Goal: Task Accomplishment & Management: Complete application form

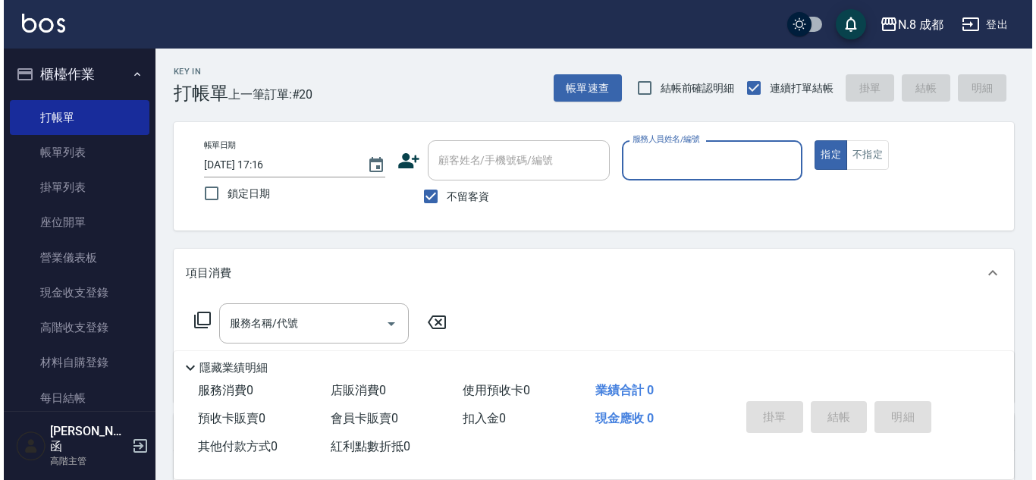
scroll to position [76, 0]
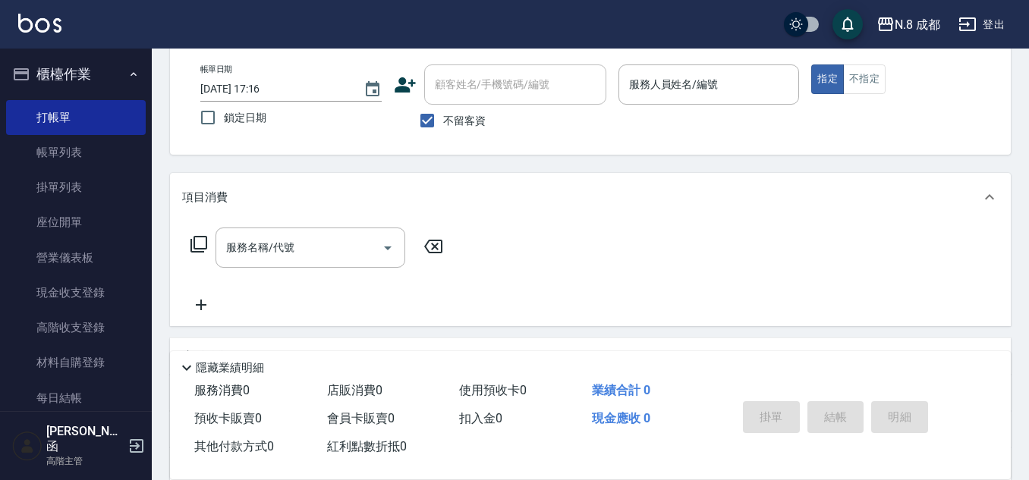
click at [407, 80] on icon at bounding box center [405, 85] width 23 height 23
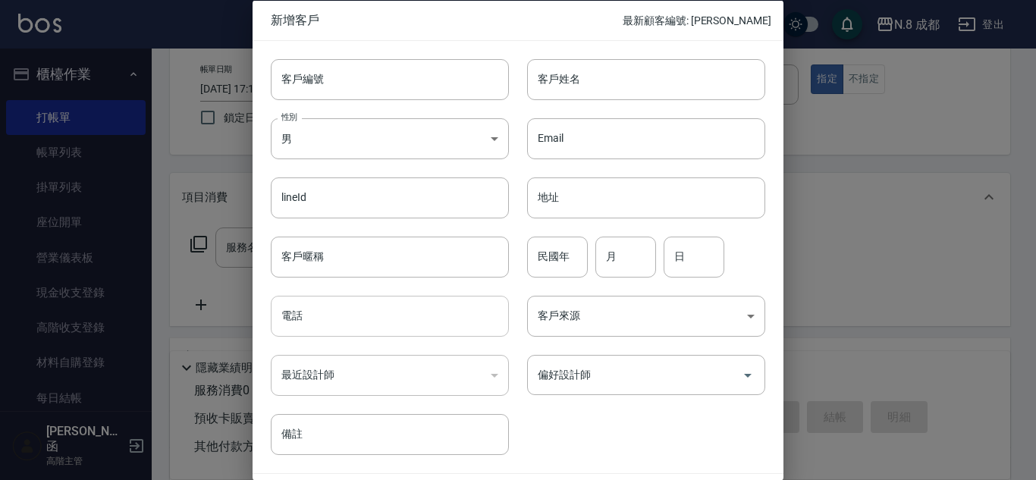
click at [400, 302] on input "電話" at bounding box center [390, 316] width 238 height 41
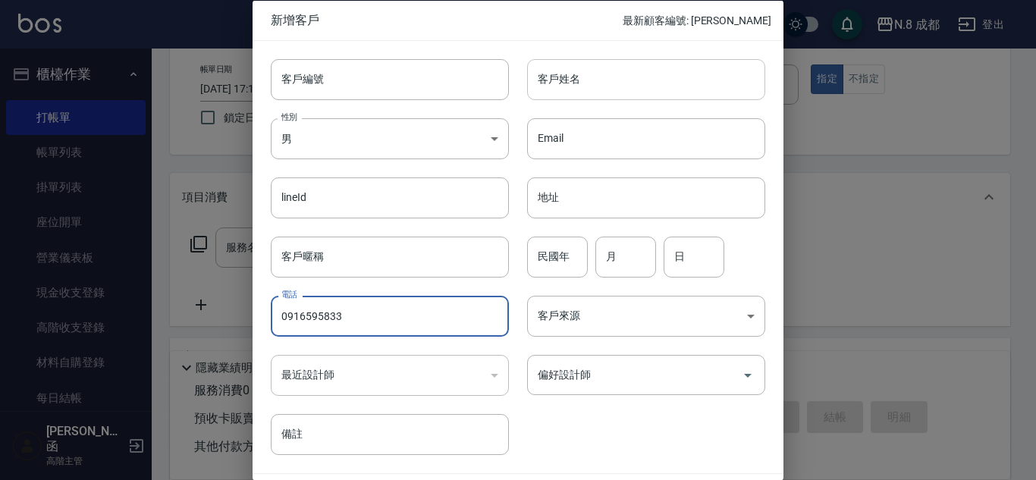
type input "0916595833"
click at [561, 77] on input "客戶姓名" at bounding box center [646, 78] width 238 height 41
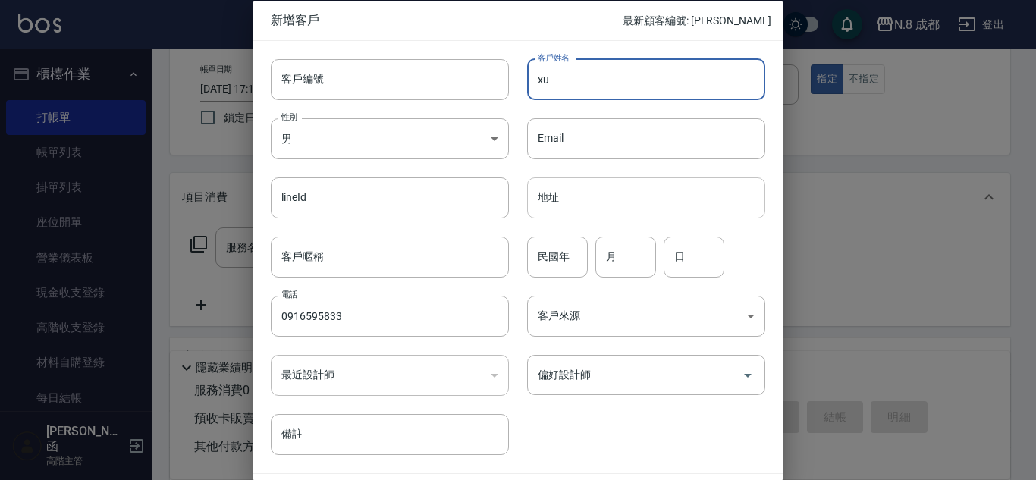
type input "x"
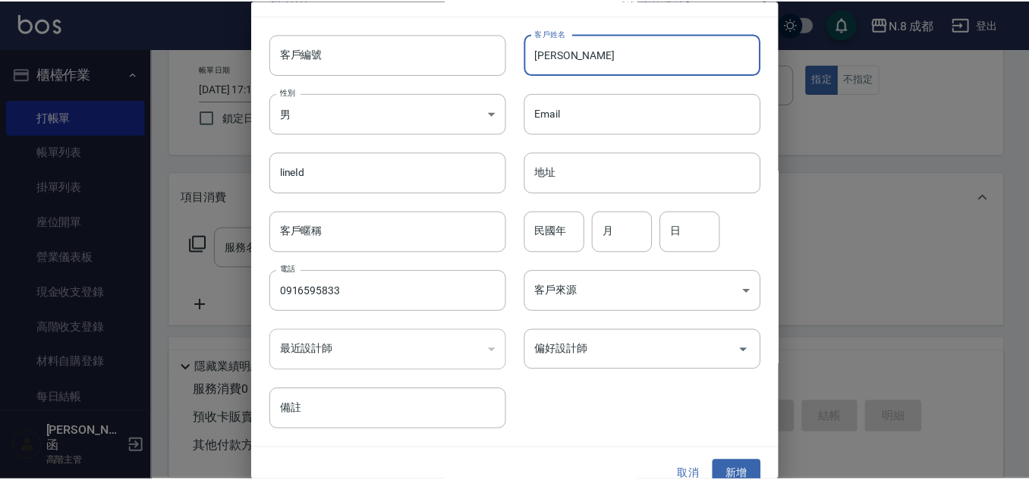
scroll to position [46, 0]
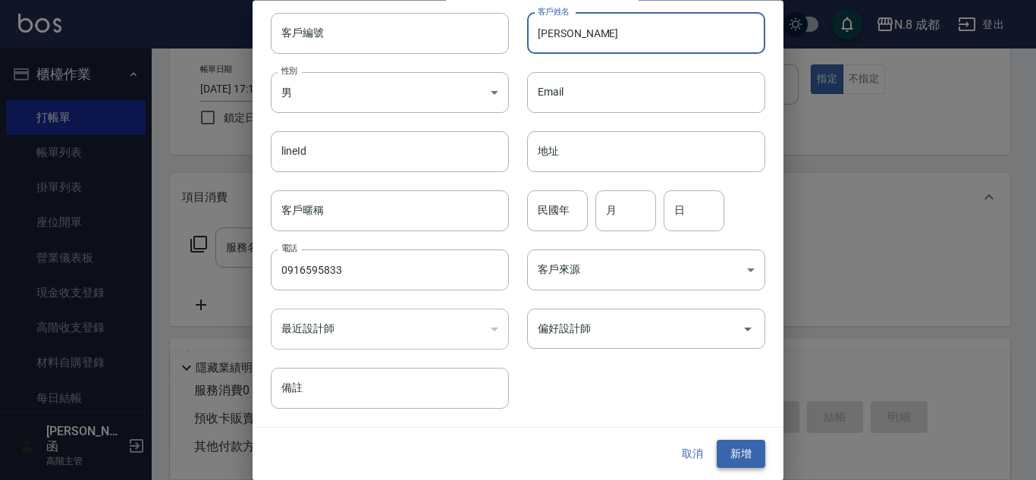
type input "[PERSON_NAME]"
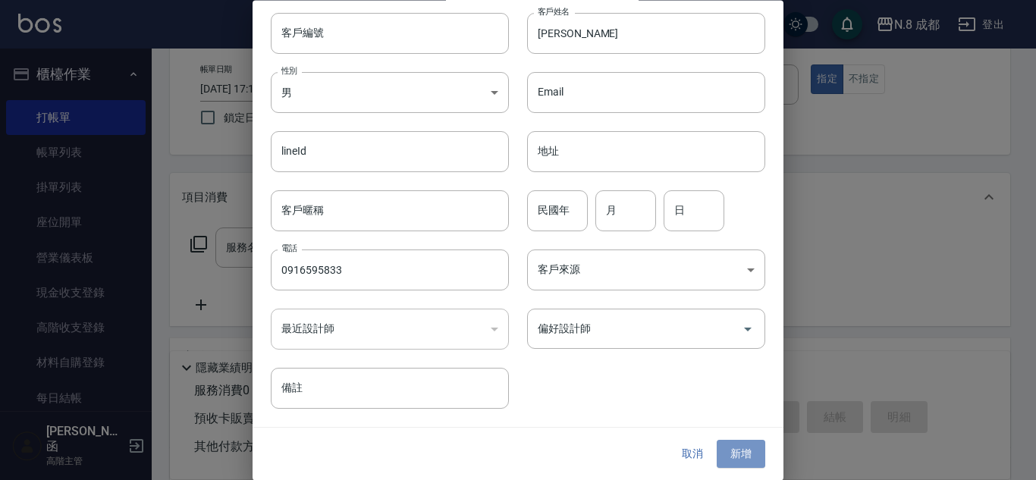
click at [731, 455] on button "新增" at bounding box center [741, 455] width 49 height 28
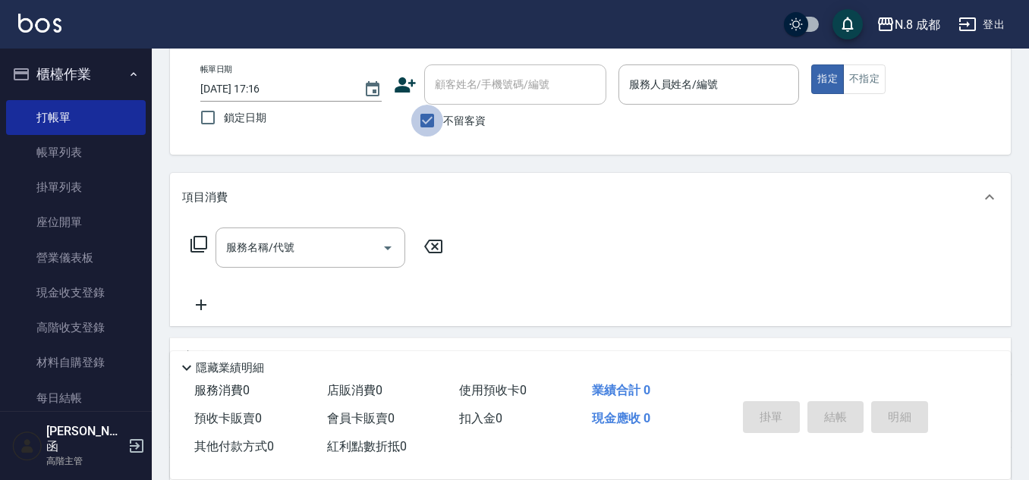
click at [429, 116] on input "不留客資" at bounding box center [427, 121] width 32 height 32
checkbox input "false"
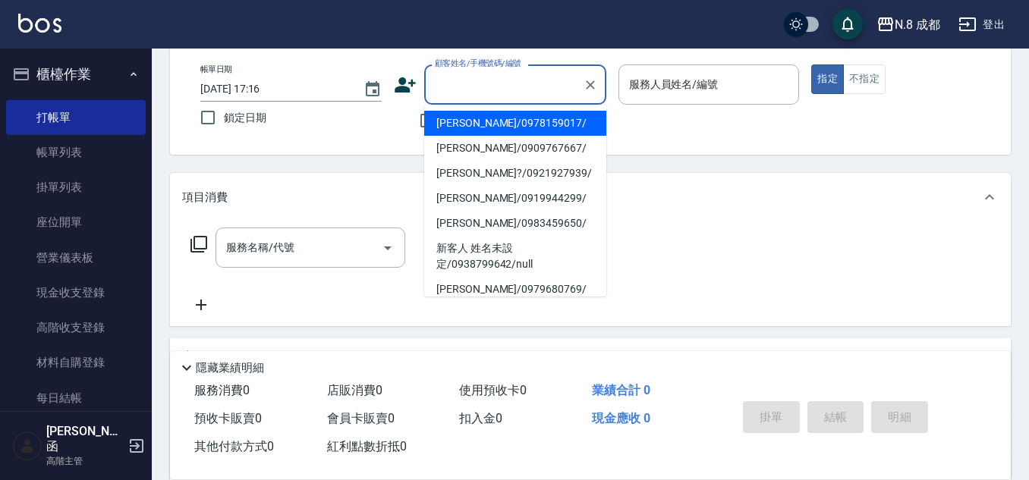
click at [495, 75] on input "顧客姓名/手機號碼/編號" at bounding box center [504, 84] width 146 height 27
paste input "橘水鮮護髮2000ML補*1"
type input "橘水鮮護髮2000ML補*1"
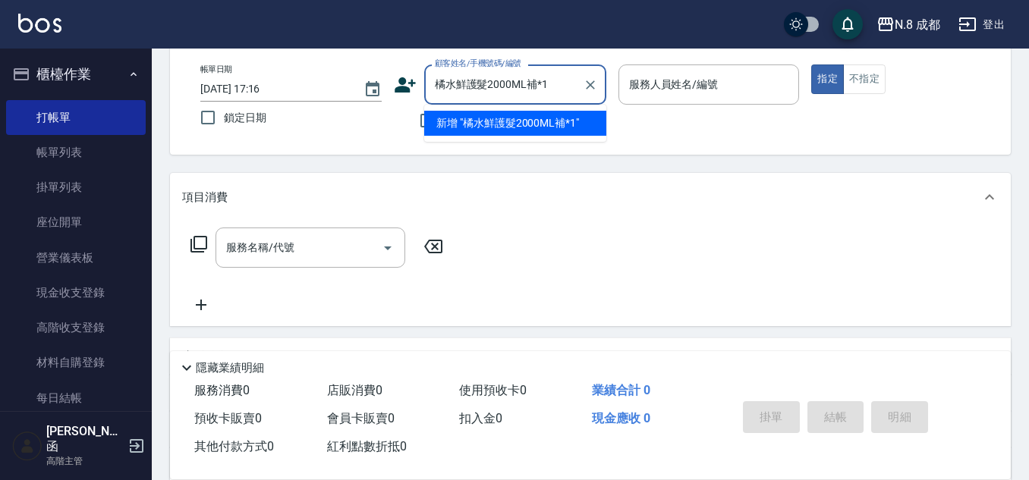
click at [601, 92] on div "橘水鮮護髮2000ML補*1 顧客姓名/手機號碼/編號" at bounding box center [515, 84] width 182 height 40
click at [585, 84] on icon "Clear" at bounding box center [590, 84] width 15 height 15
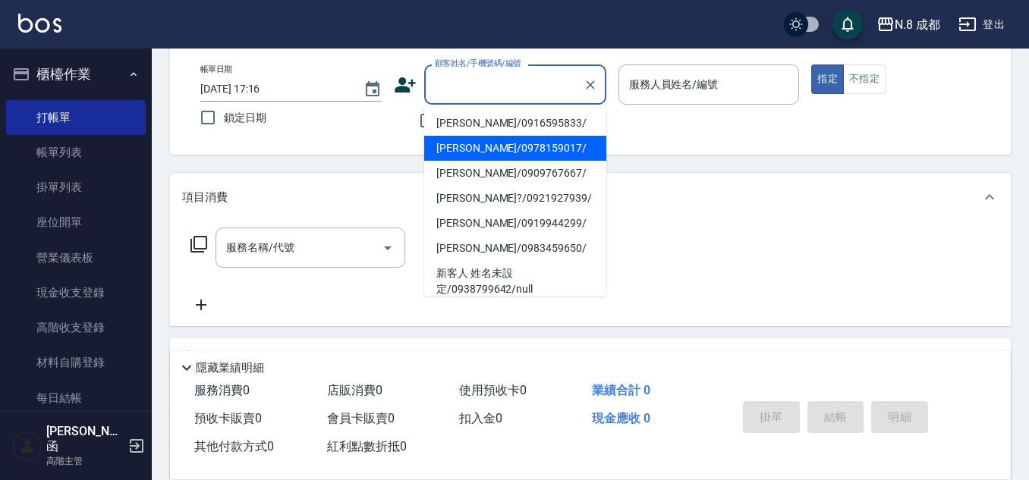
paste input "橘水鮮護髮2000ML補*1"
type input "橘水鮮護髮2000ML補*1"
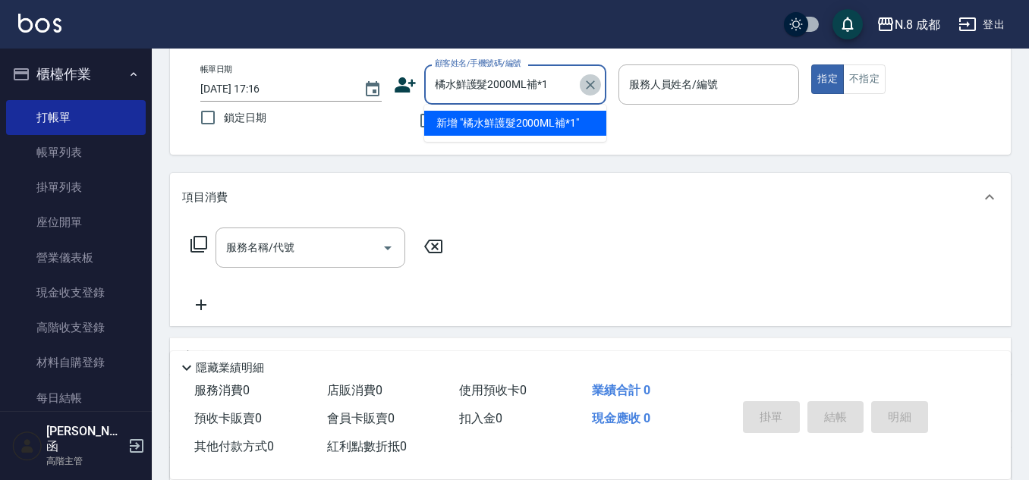
click at [592, 85] on icon "Clear" at bounding box center [590, 84] width 15 height 15
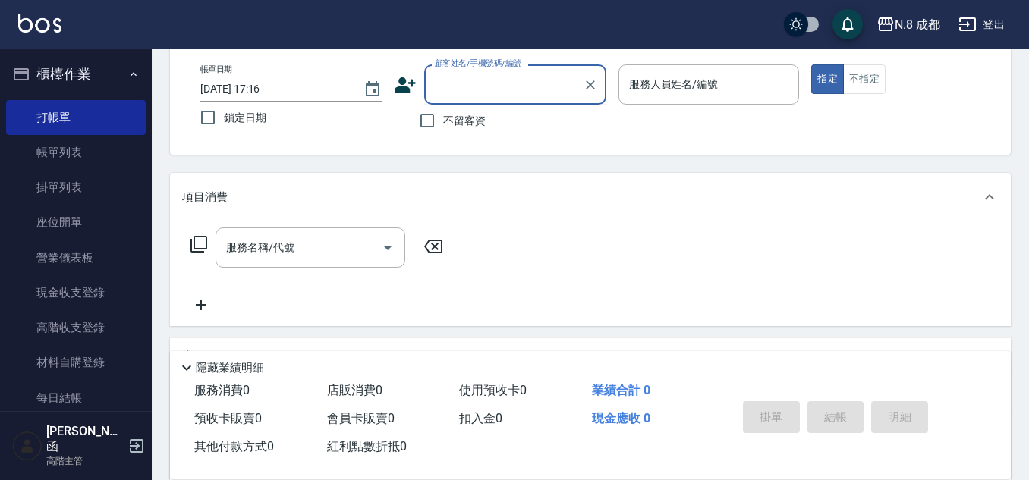
click at [493, 83] on input "顧客姓名/手機號碼/編號" at bounding box center [504, 84] width 146 height 27
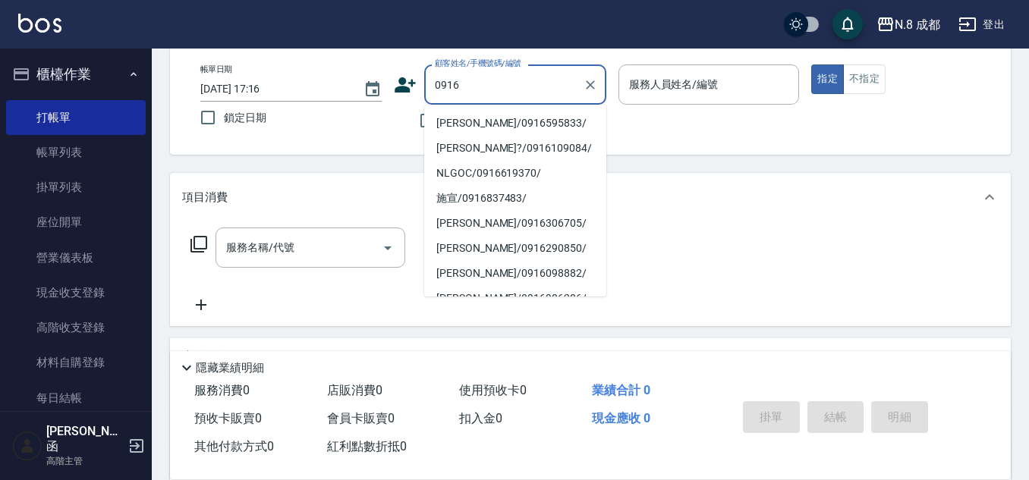
click at [496, 118] on li "[PERSON_NAME]/0916595833/" at bounding box center [515, 123] width 182 height 25
type input "[PERSON_NAME]/0916595833/"
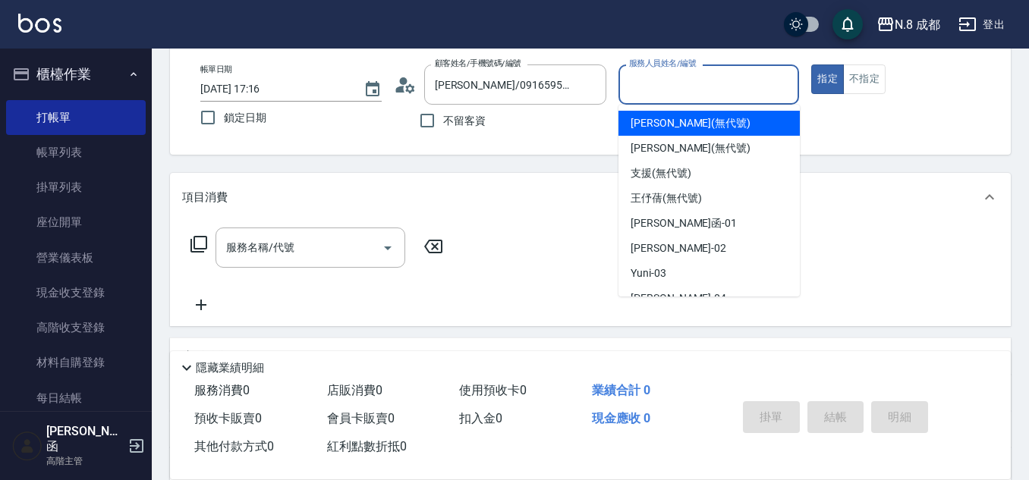
click at [674, 88] on input "服務人員姓名/編號" at bounding box center [709, 84] width 168 height 27
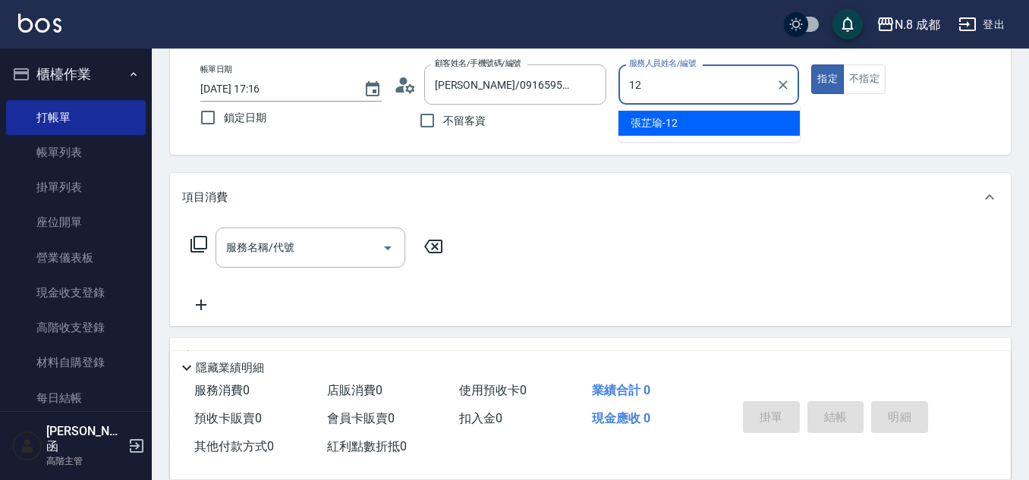
click at [642, 120] on span "[PERSON_NAME]-12" at bounding box center [653, 123] width 47 height 16
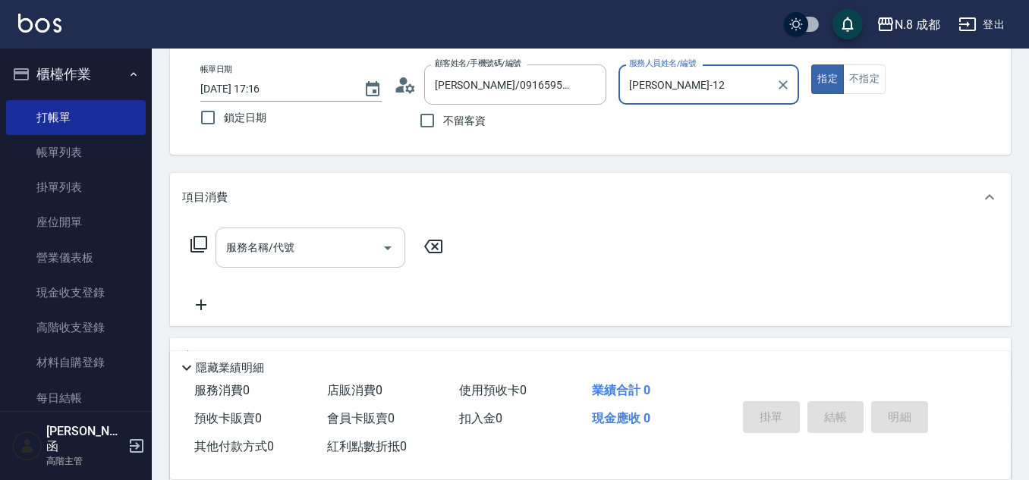
type input "[PERSON_NAME]-12"
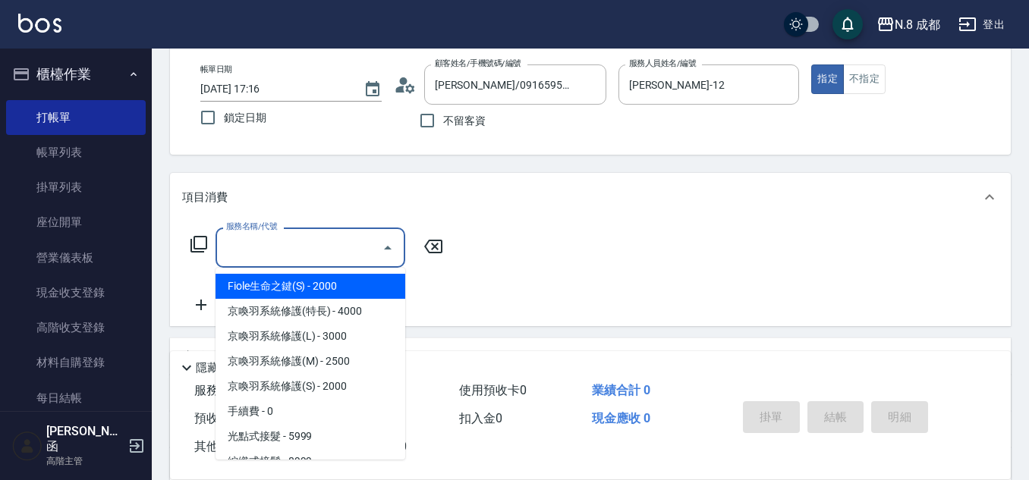
click at [293, 256] on input "服務名稱/代號" at bounding box center [298, 247] width 153 height 27
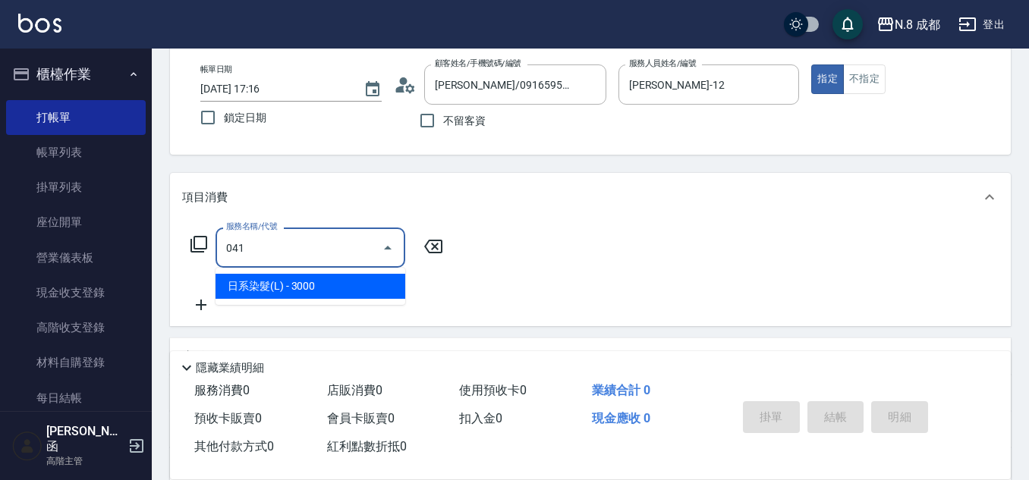
click at [305, 287] on span "日系染髮(L) - 3000" at bounding box center [310, 286] width 190 height 25
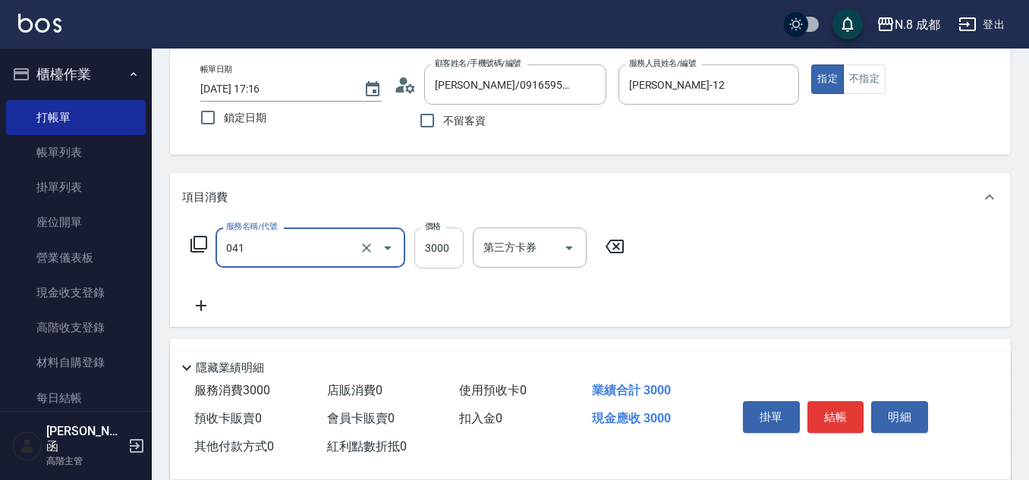
type input "日系染髮(L)(041)"
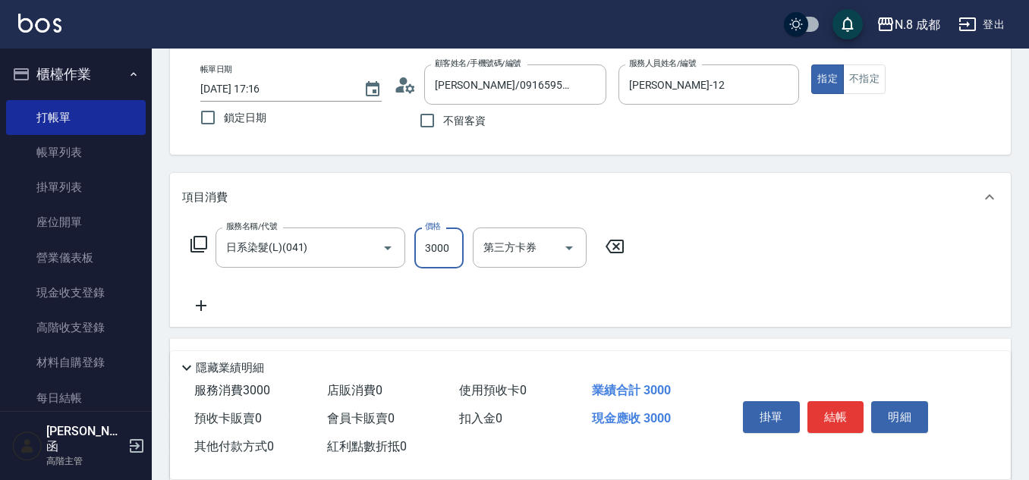
click at [434, 244] on input "3000" at bounding box center [438, 248] width 49 height 41
type input "4896"
click at [200, 310] on icon at bounding box center [201, 306] width 38 height 18
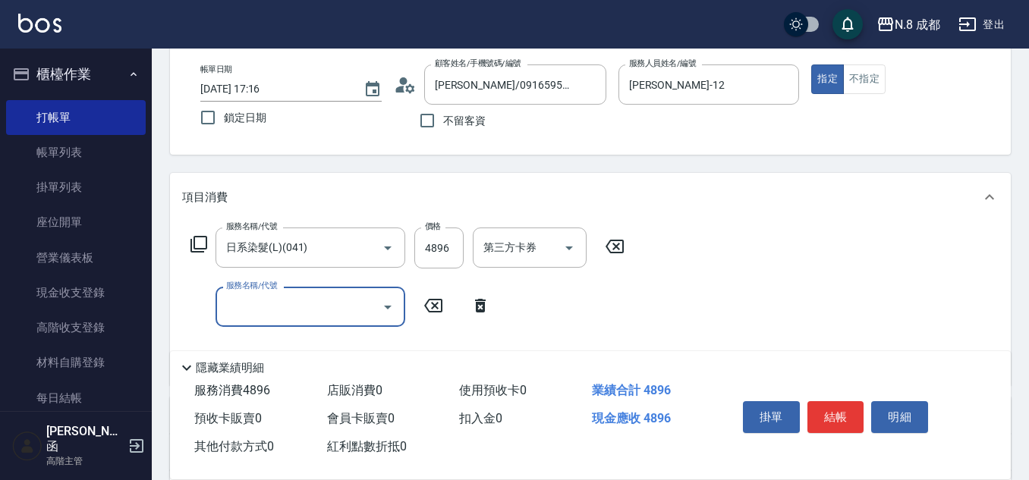
click at [270, 313] on input "服務名稱/代號" at bounding box center [298, 307] width 153 height 27
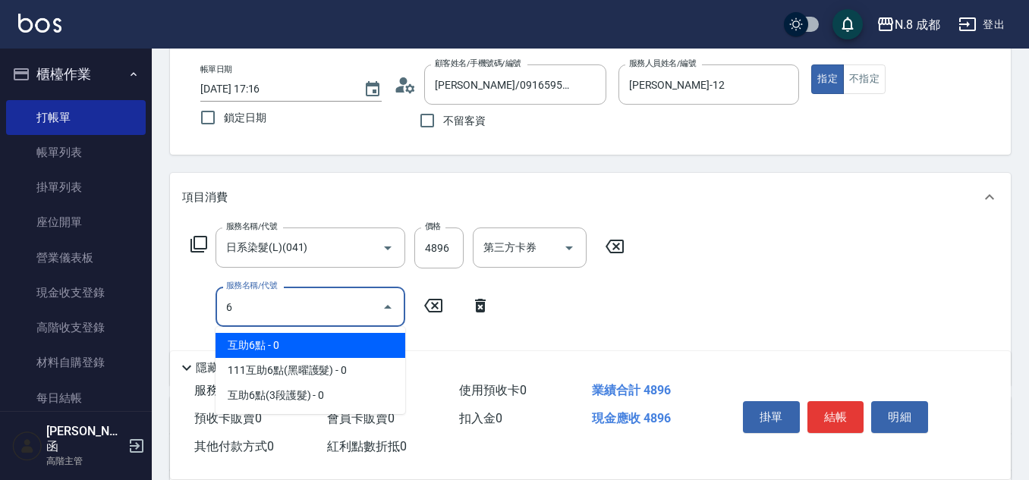
click at [276, 350] on span "互助6點 - 0" at bounding box center [310, 345] width 190 height 25
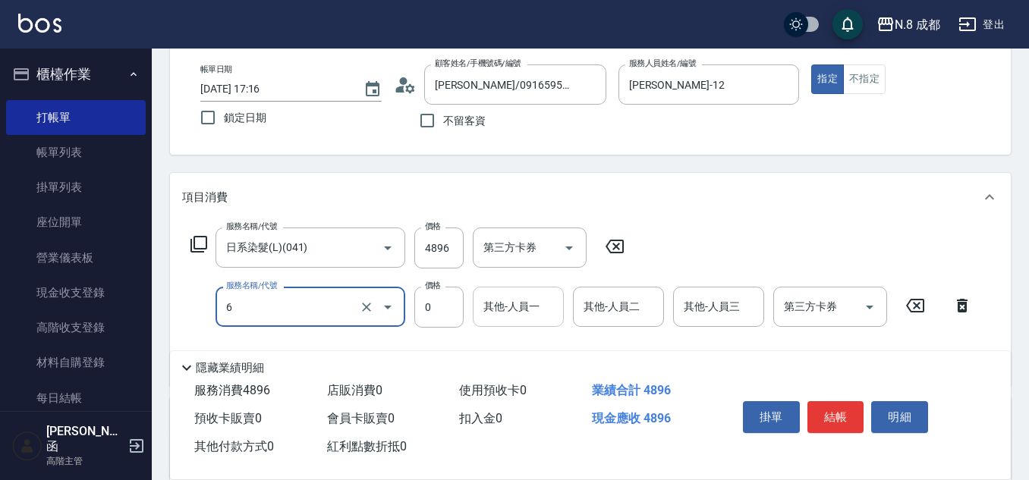
type input "互助6點(6)"
click at [508, 310] on input "其他-人員一" at bounding box center [517, 307] width 77 height 27
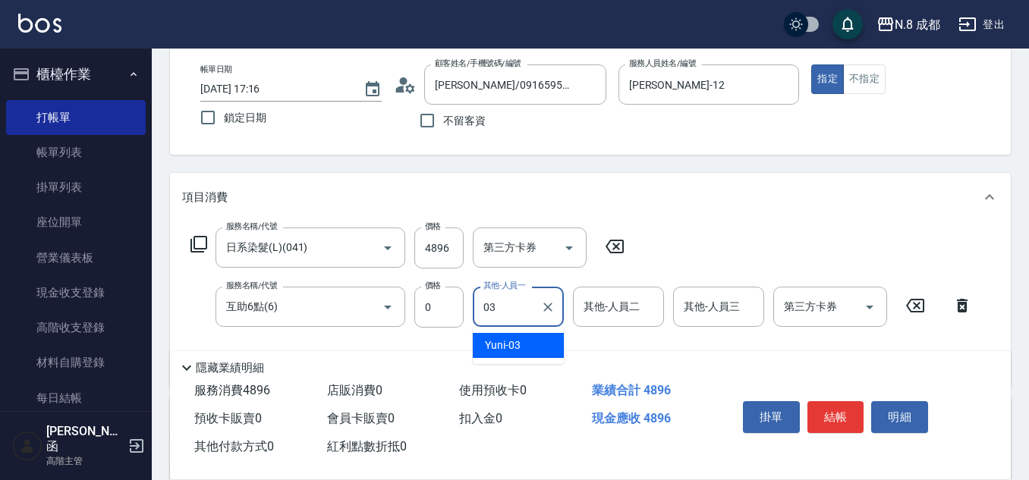
click at [504, 343] on span "Yuni -03" at bounding box center [503, 346] width 36 height 16
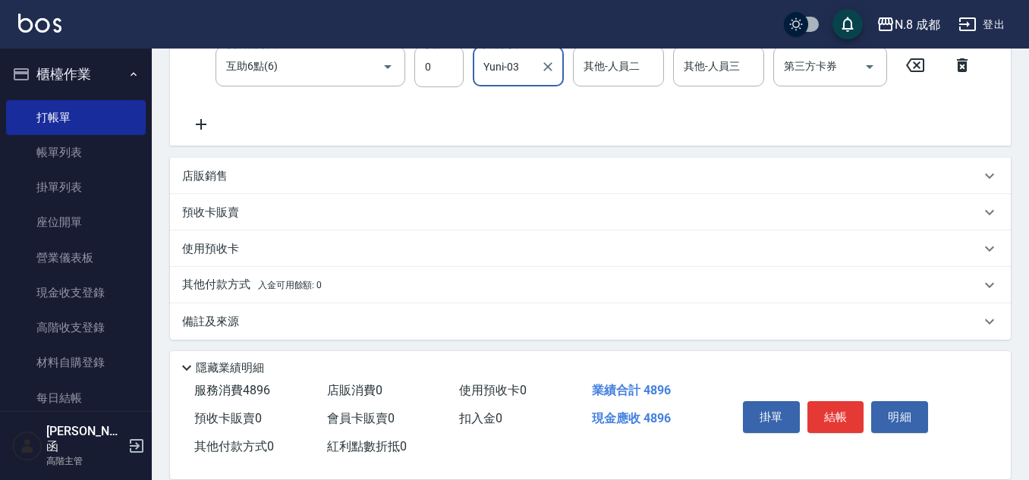
scroll to position [322, 0]
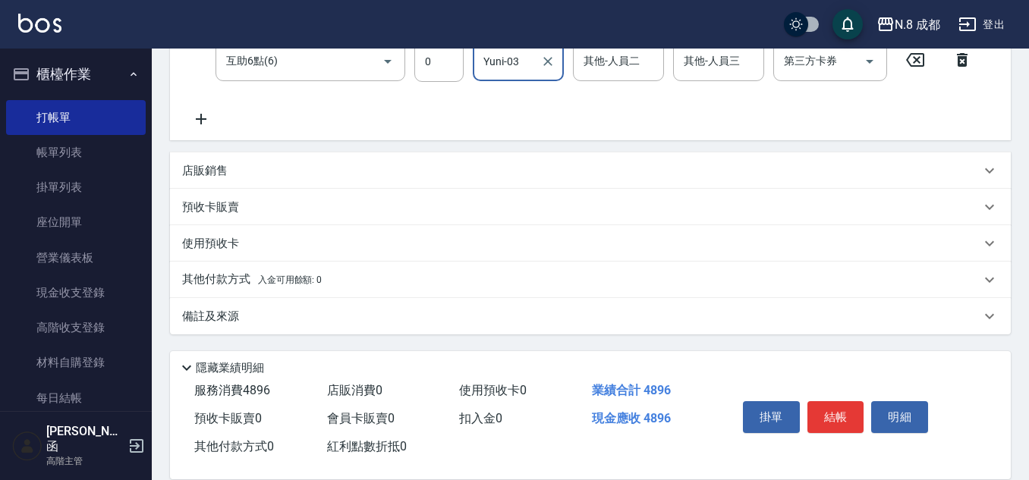
type input "Yuni-03"
click at [240, 270] on div "其他付款方式 入金可用餘額: 0" at bounding box center [590, 280] width 841 height 36
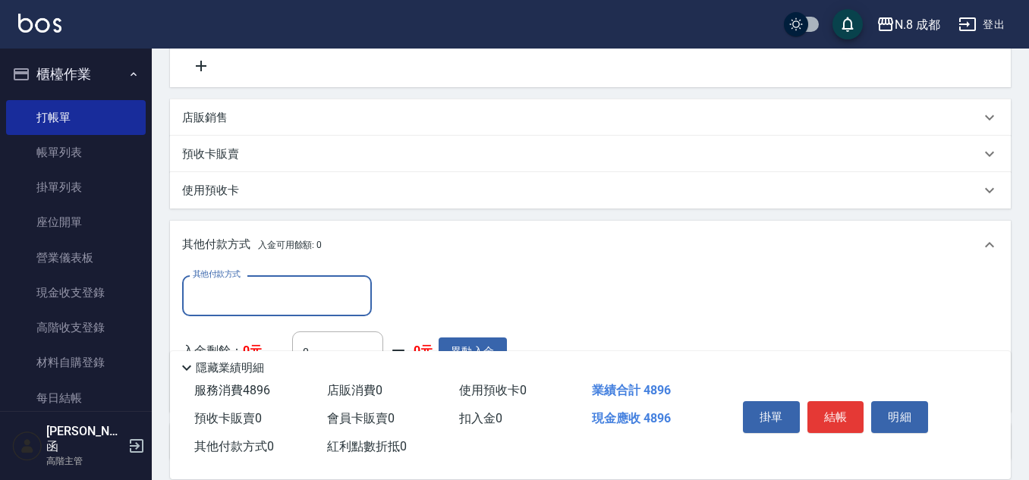
scroll to position [473, 0]
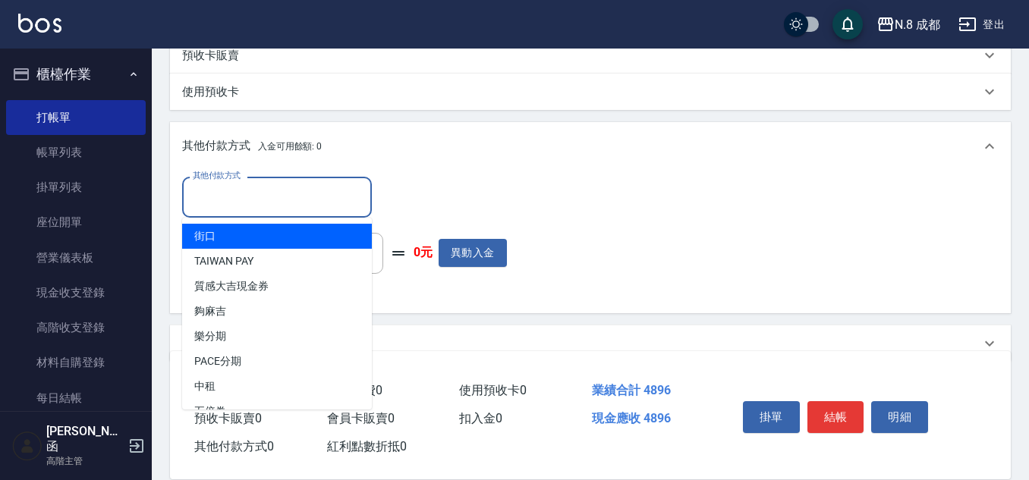
click at [244, 188] on input "其他付款方式" at bounding box center [277, 197] width 176 height 27
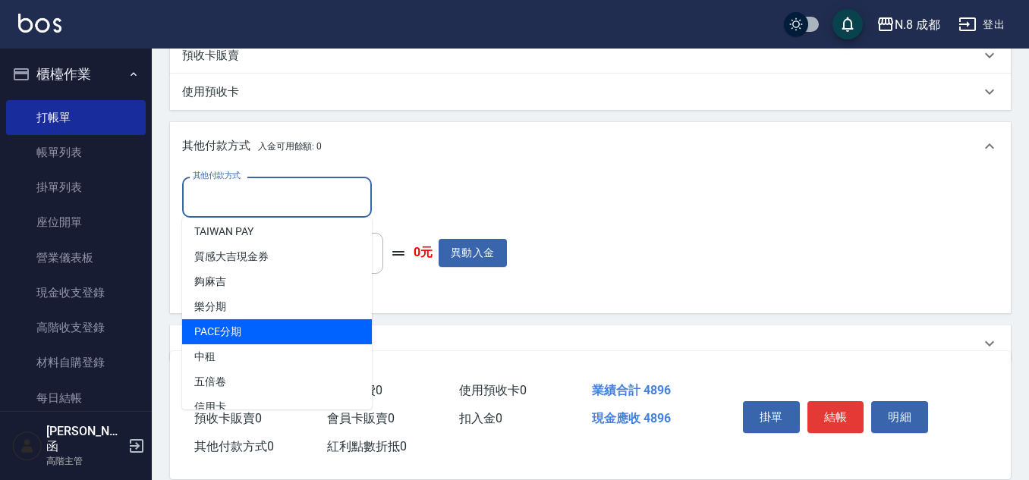
scroll to position [46, 0]
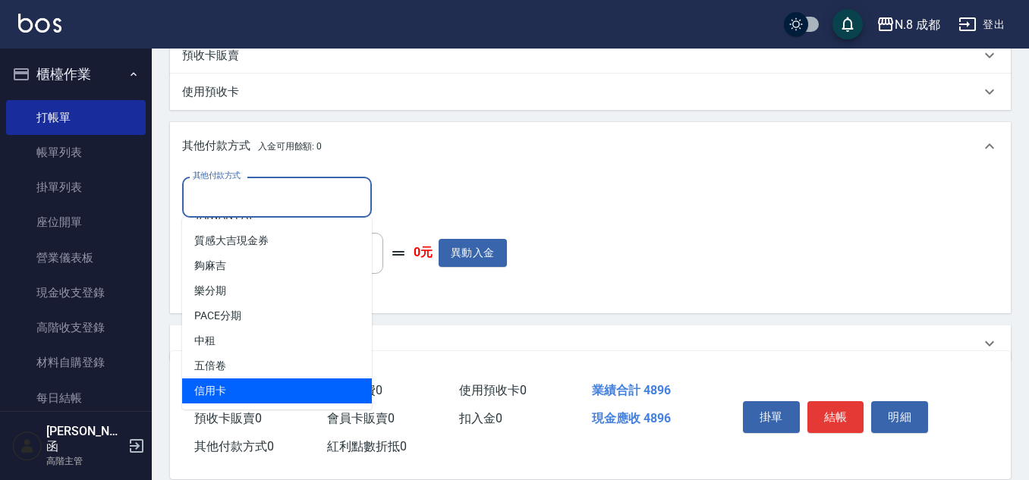
drag, startPoint x: 240, startPoint y: 394, endPoint x: 387, endPoint y: 254, distance: 202.3
click at [242, 393] on span "信用卡" at bounding box center [277, 391] width 190 height 25
type input "信用卡"
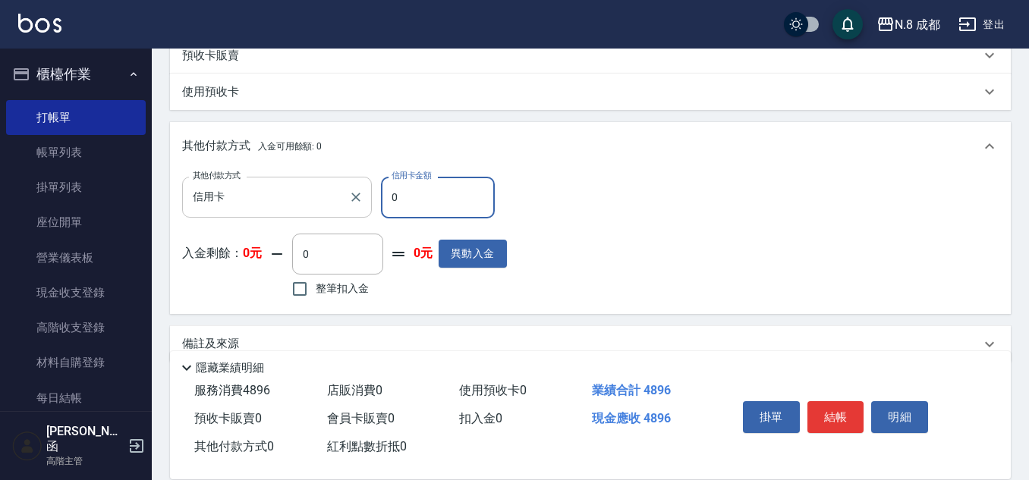
drag, startPoint x: 403, startPoint y: 195, endPoint x: 305, endPoint y: 183, distance: 98.6
click at [305, 184] on div "其他付款方式 信用卡 其他付款方式 信用卡金額 0 信用卡金額" at bounding box center [344, 197] width 325 height 41
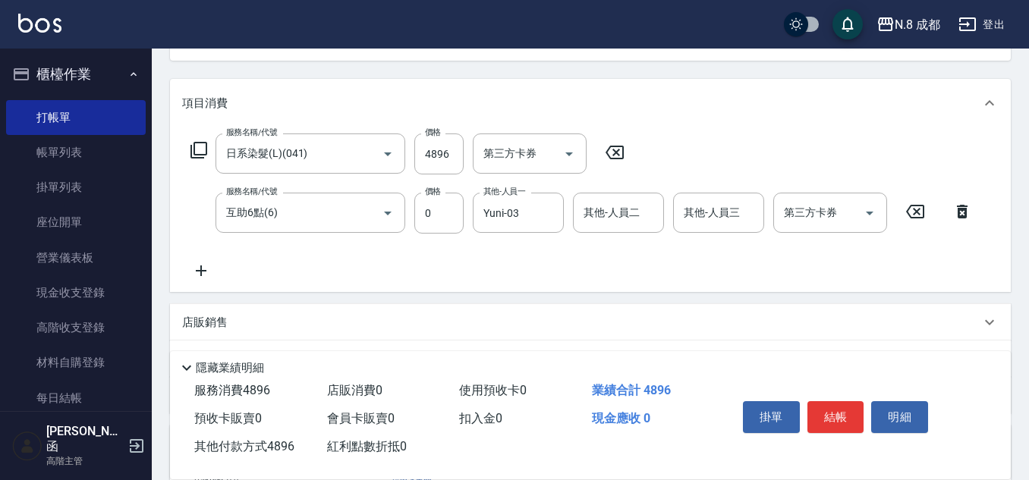
scroll to position [0, 0]
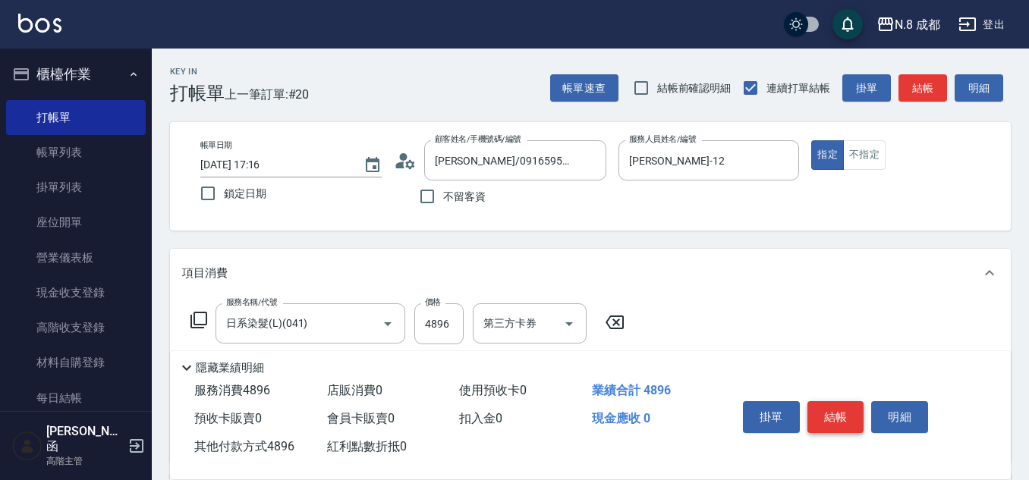
type input "4896"
click at [844, 407] on button "結帳" at bounding box center [835, 417] width 57 height 32
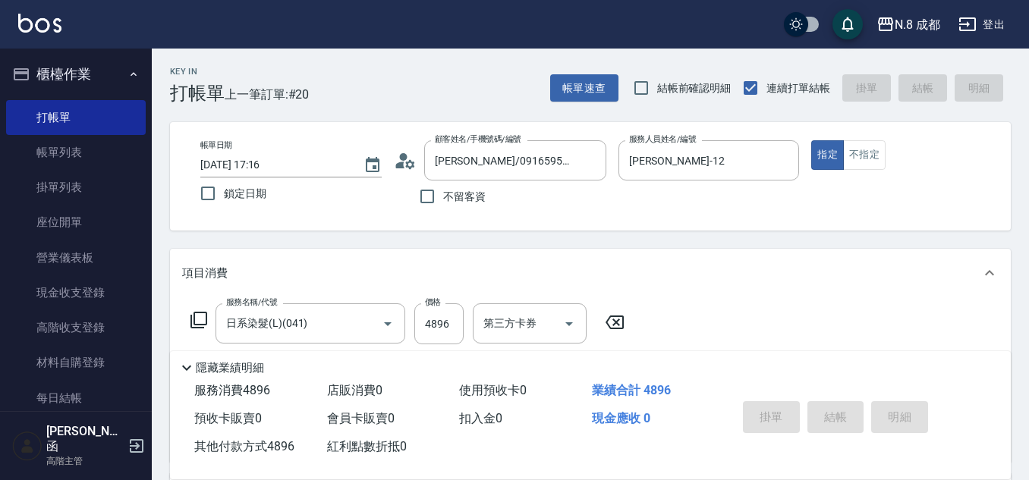
type input "[DATE] 19:01"
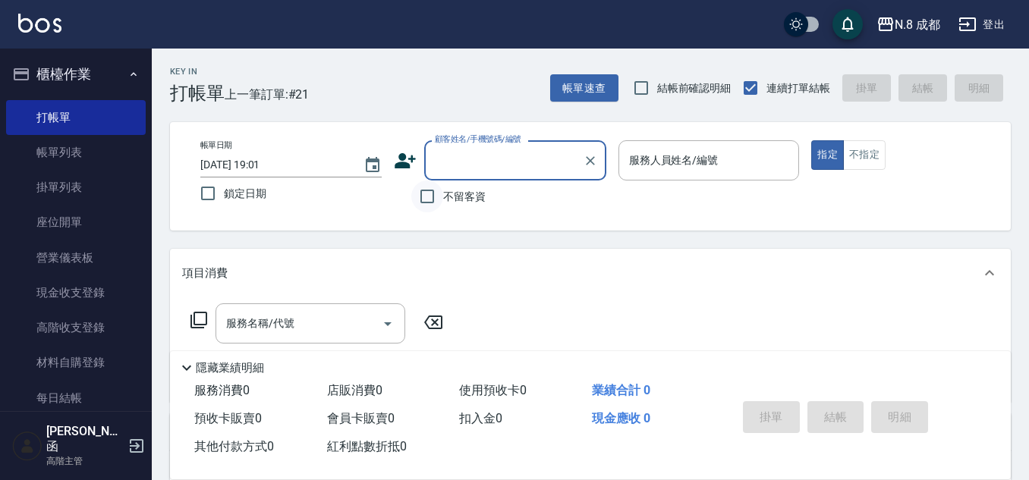
click at [435, 193] on input "不留客資" at bounding box center [427, 197] width 32 height 32
checkbox input "true"
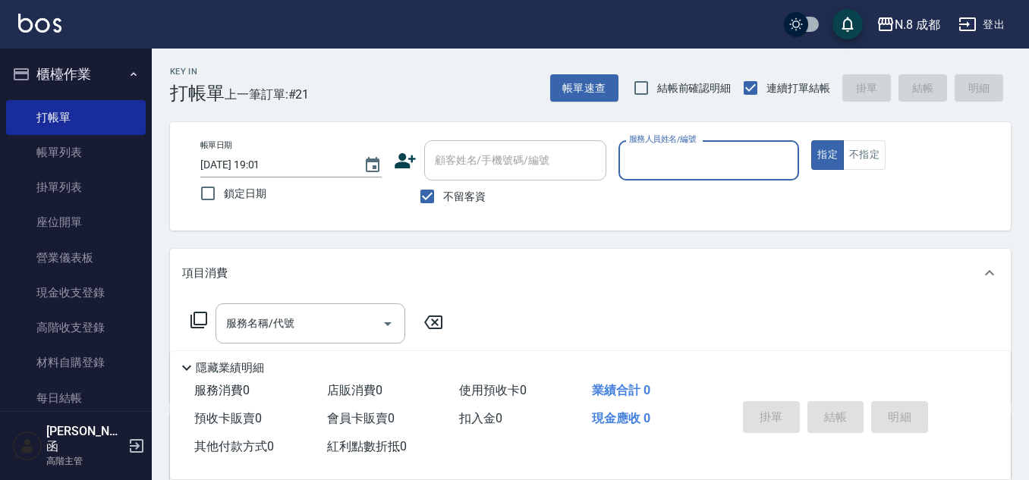
click at [720, 171] on input "服務人員姓名/編號" at bounding box center [709, 160] width 168 height 27
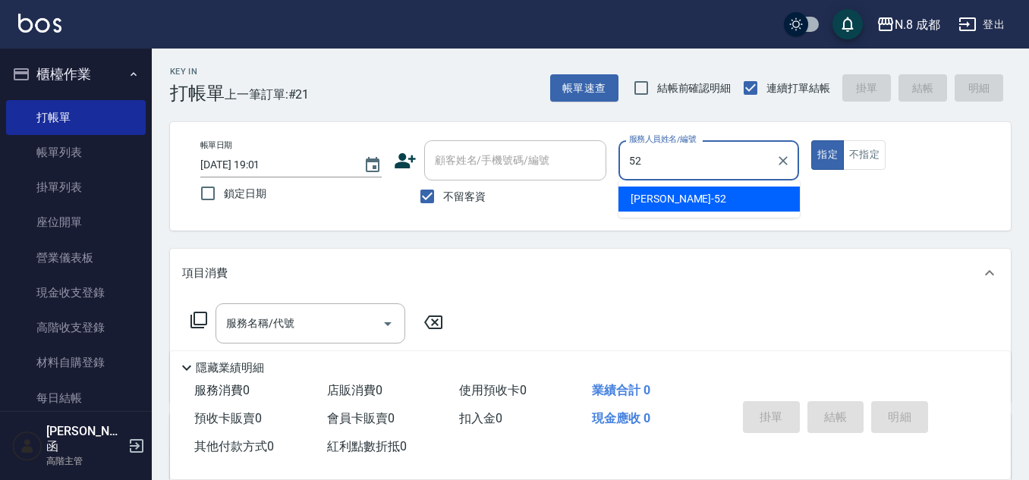
click at [684, 205] on div "[PERSON_NAME]-52" at bounding box center [708, 199] width 181 height 25
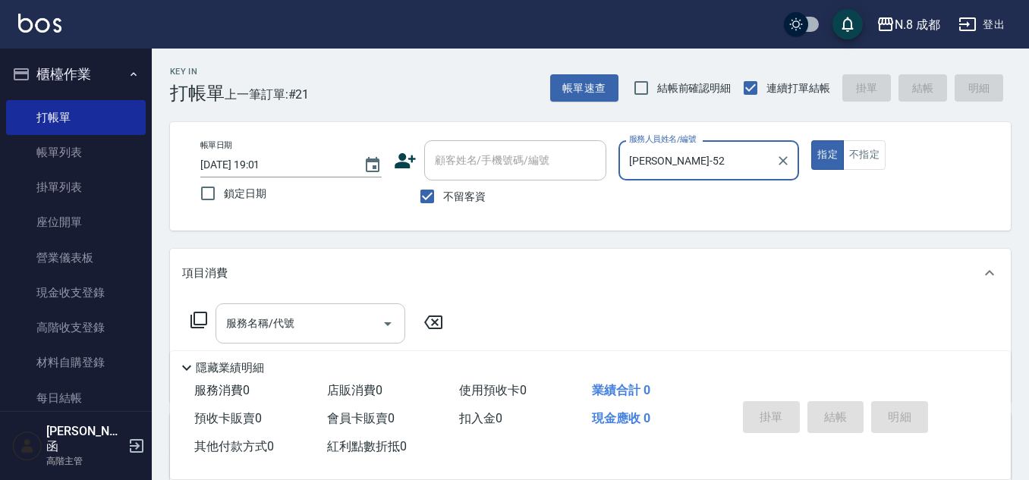
type input "[PERSON_NAME]-52"
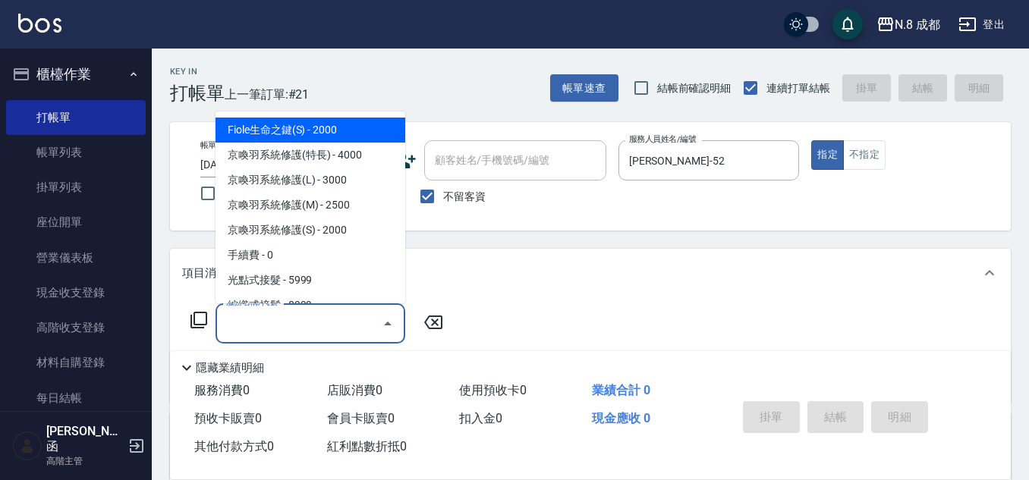
click at [327, 321] on input "服務名稱/代號" at bounding box center [298, 323] width 153 height 27
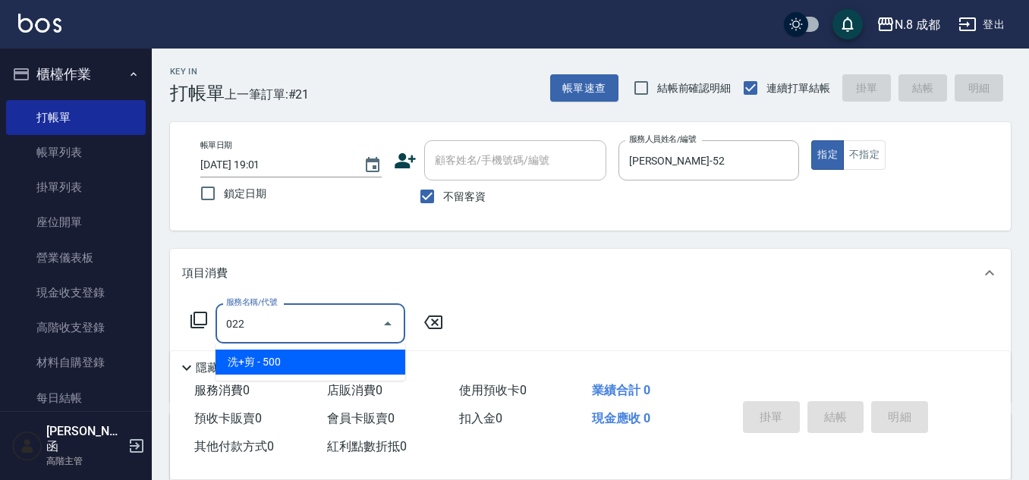
click at [288, 363] on span "洗+剪 - 500" at bounding box center [310, 362] width 190 height 25
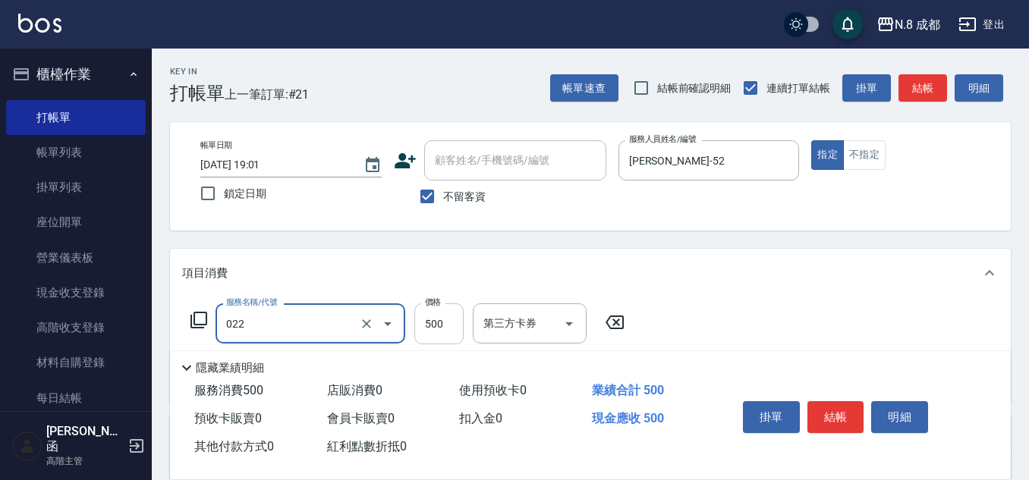
type input "洗+剪(022)"
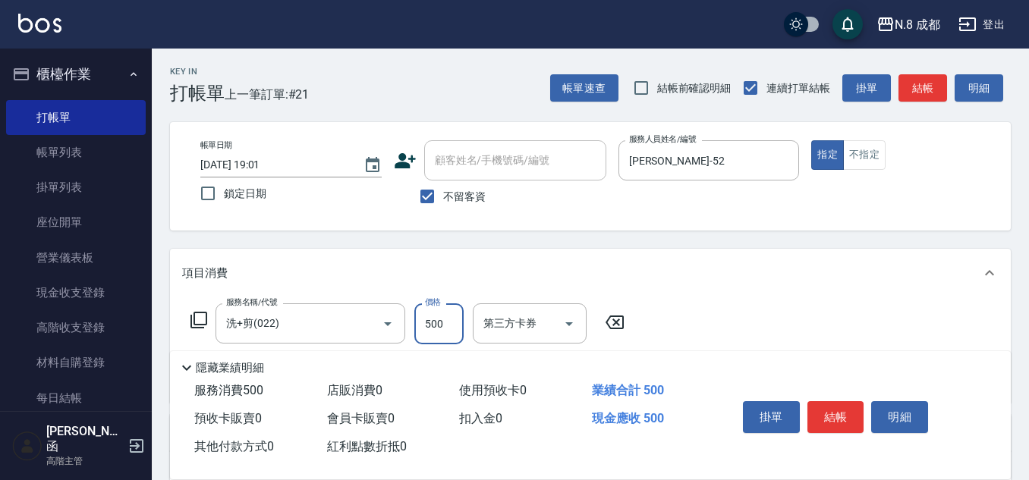
click at [427, 326] on input "500" at bounding box center [438, 323] width 49 height 41
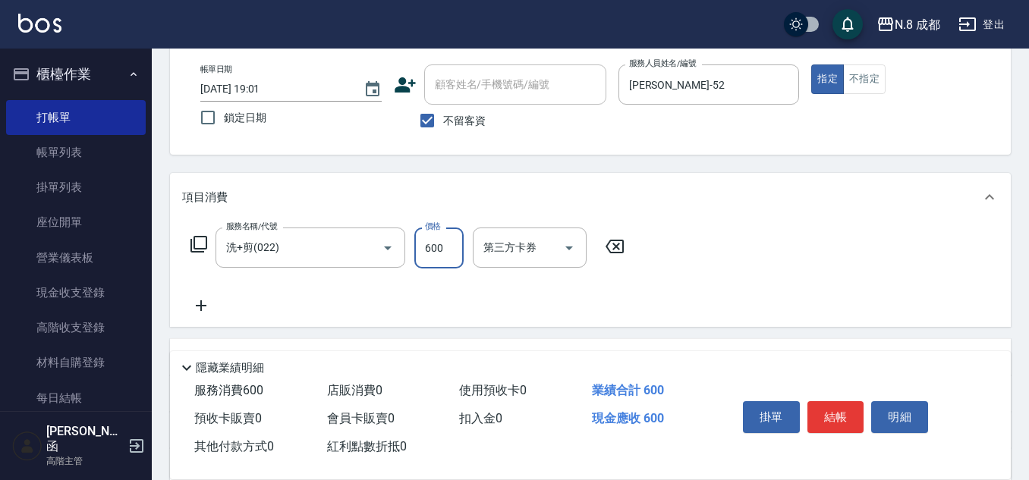
type input "600"
click at [200, 310] on icon at bounding box center [201, 306] width 38 height 18
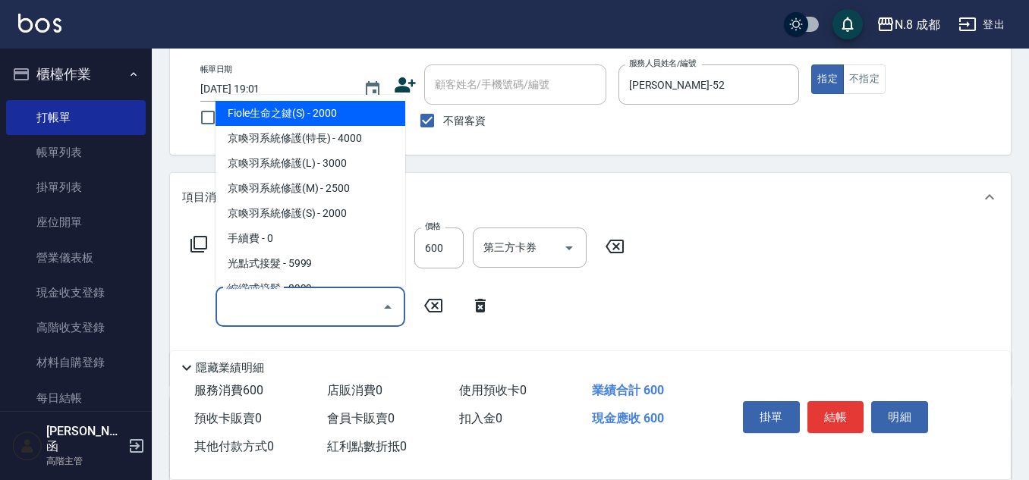
click at [260, 303] on input "服務名稱/代號" at bounding box center [298, 307] width 153 height 27
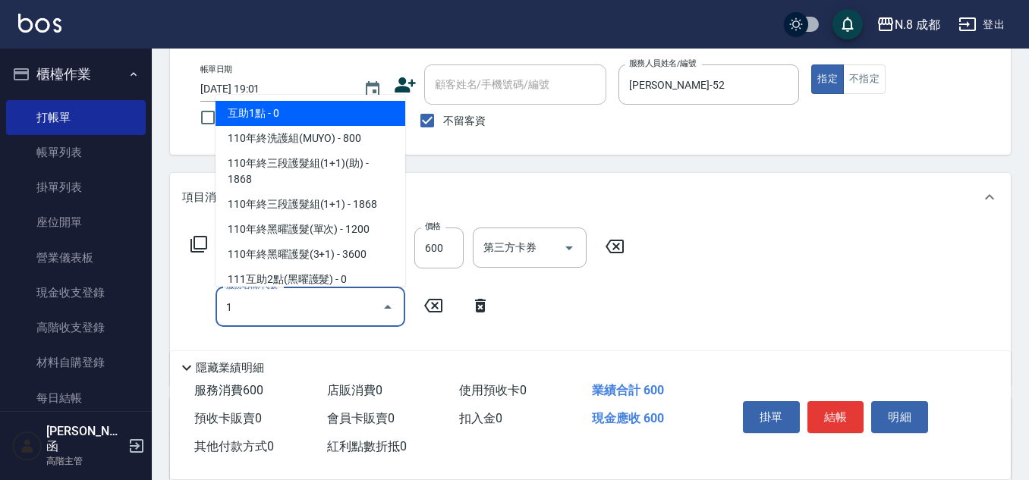
click at [305, 104] on span "互助1點 - 0" at bounding box center [310, 113] width 190 height 25
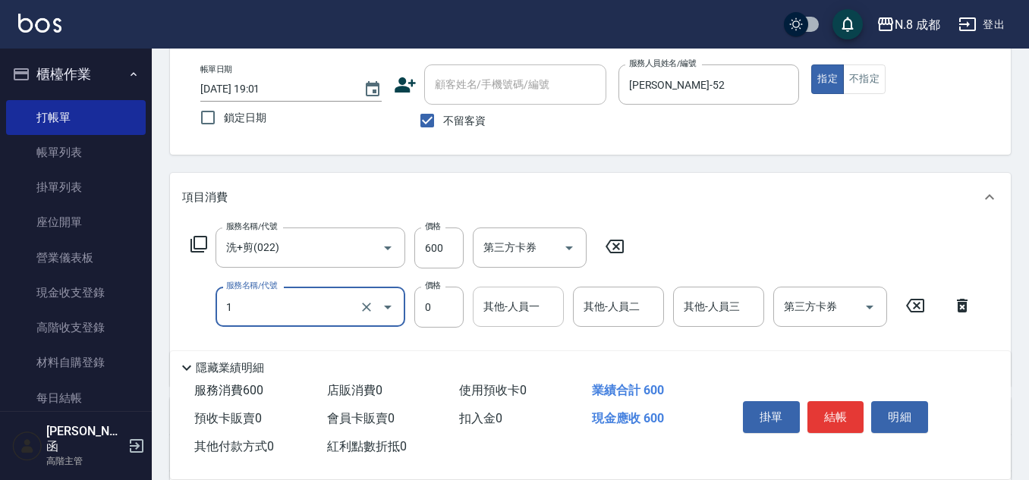
type input "互助1點(1)"
click at [513, 308] on input "其他-人員一" at bounding box center [517, 307] width 77 height 27
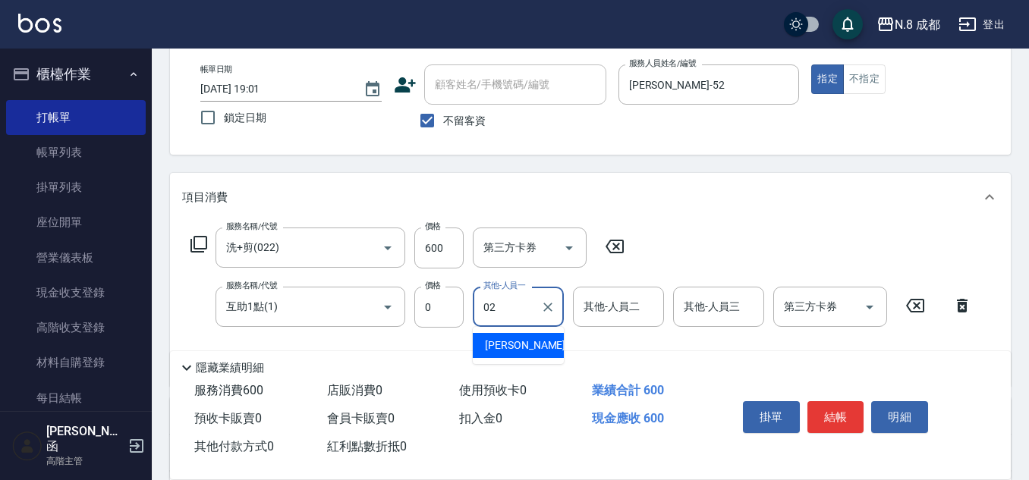
click at [512, 343] on span "[PERSON_NAME]-02" at bounding box center [533, 346] width 96 height 16
type input "[PERSON_NAME]-02"
click at [838, 410] on button "結帳" at bounding box center [835, 417] width 57 height 32
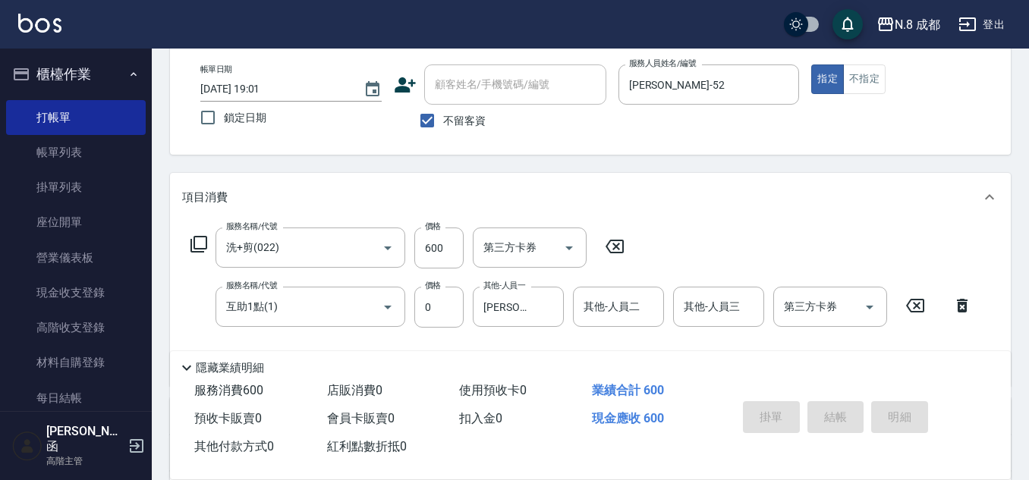
type input "[DATE] 19:02"
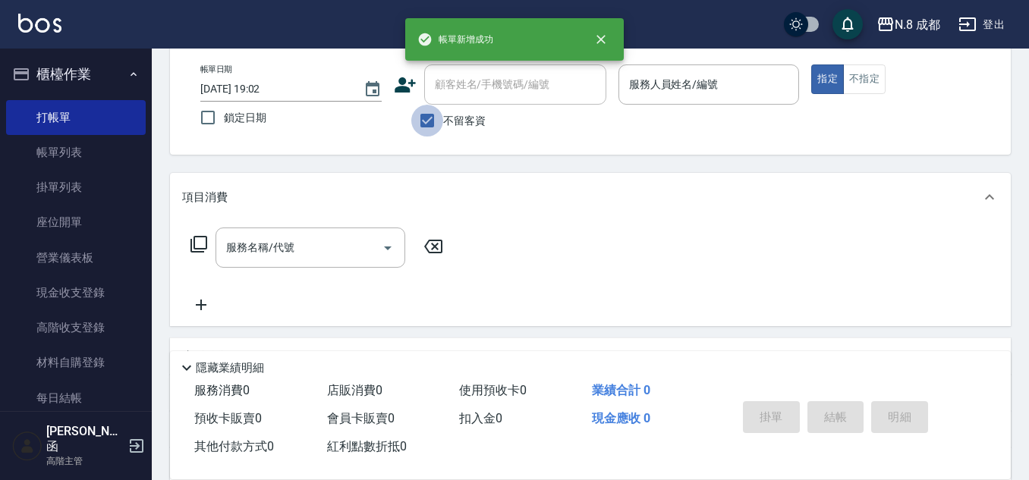
click at [436, 120] on input "不留客資" at bounding box center [427, 121] width 32 height 32
checkbox input "false"
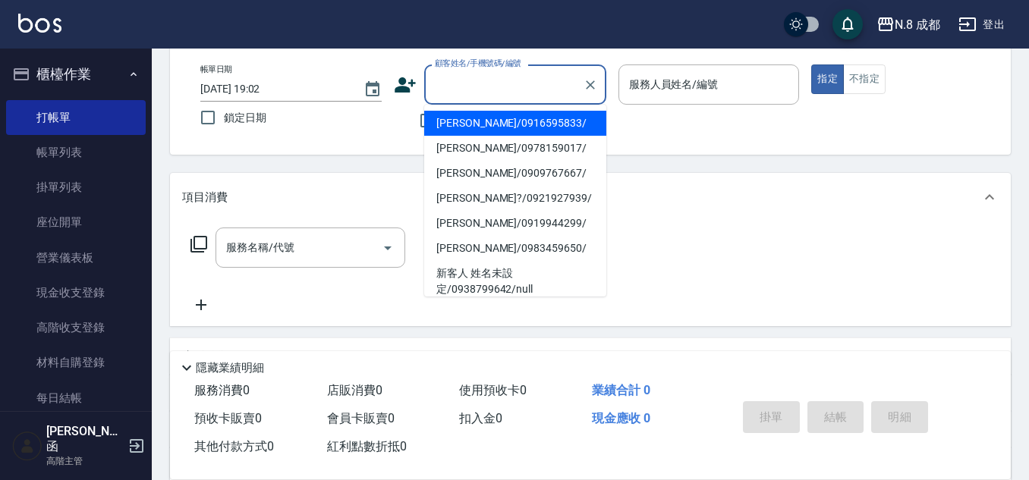
click at [482, 99] on div "顧客姓名/手機號碼/編號" at bounding box center [515, 84] width 182 height 40
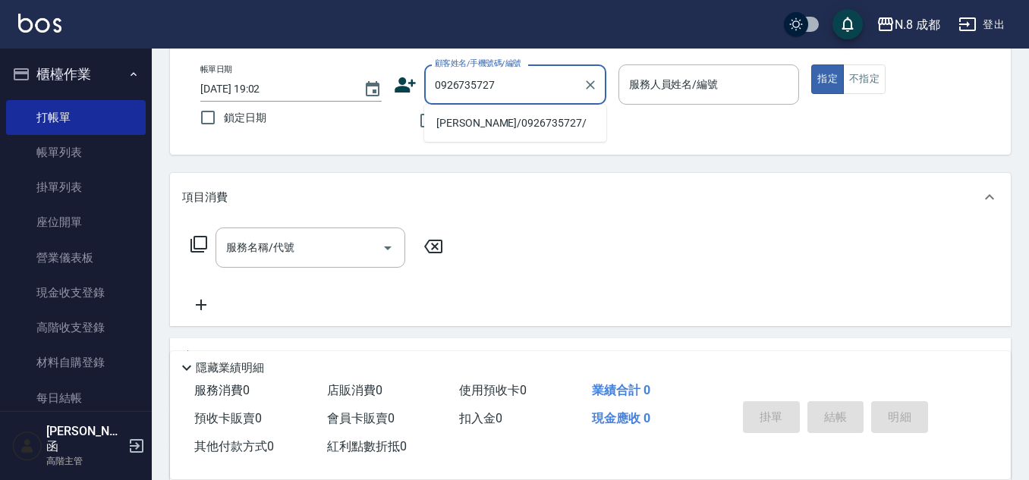
click at [497, 135] on li "[PERSON_NAME]/0926735727/" at bounding box center [515, 123] width 182 height 25
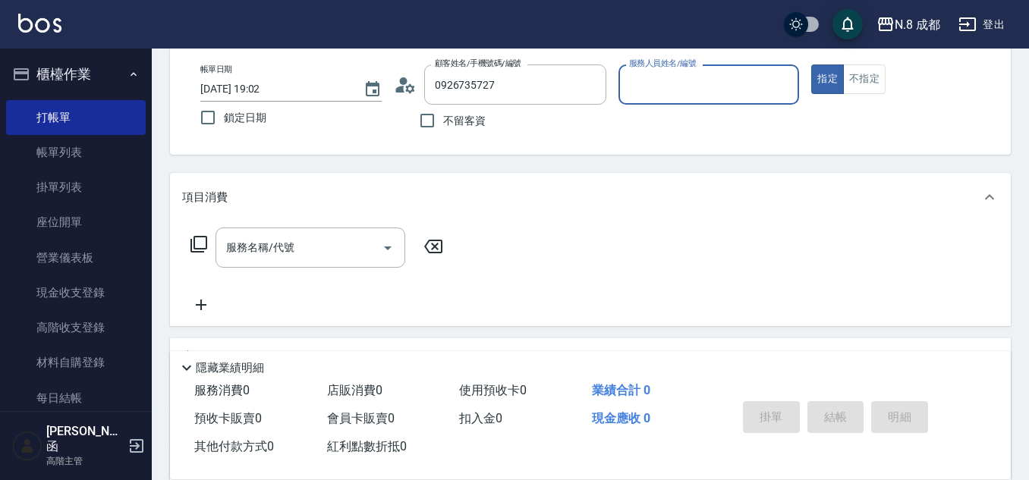
type input "[PERSON_NAME]/0926735727/"
type input "[PERSON_NAME]-07"
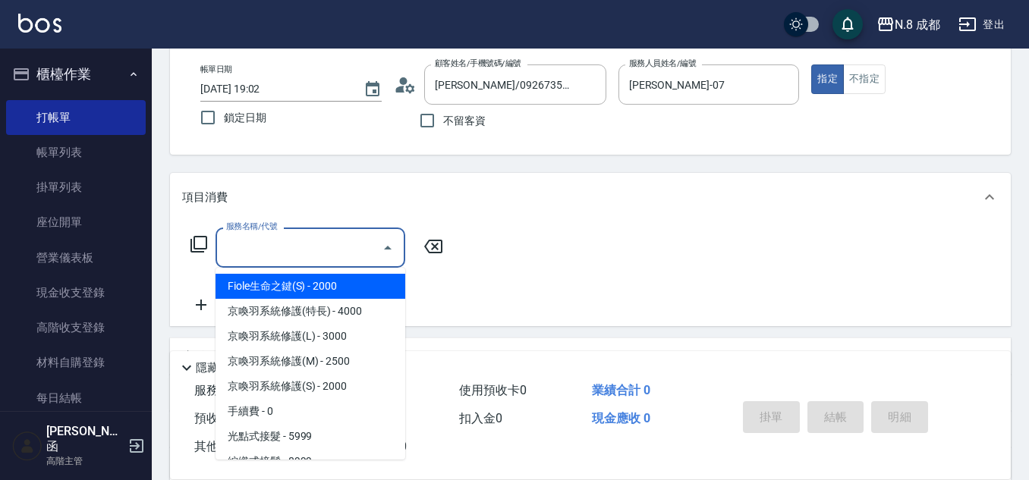
click at [311, 259] on input "服務名稱/代號" at bounding box center [298, 247] width 153 height 27
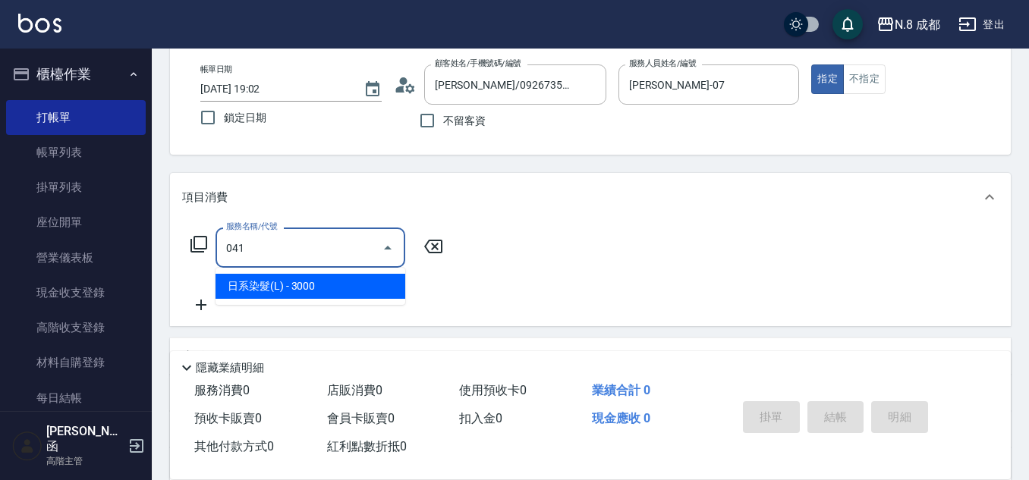
drag, startPoint x: 308, startPoint y: 294, endPoint x: 344, endPoint y: 281, distance: 38.2
click at [310, 294] on span "日系染髮(L) - 3000" at bounding box center [310, 286] width 190 height 25
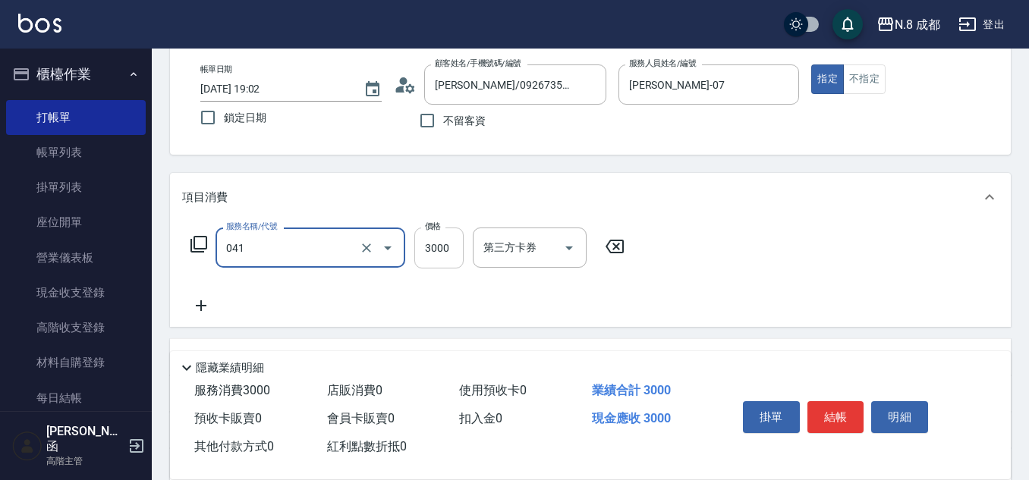
type input "日系染髮(L)(041)"
click at [450, 251] on input "3000" at bounding box center [438, 248] width 49 height 41
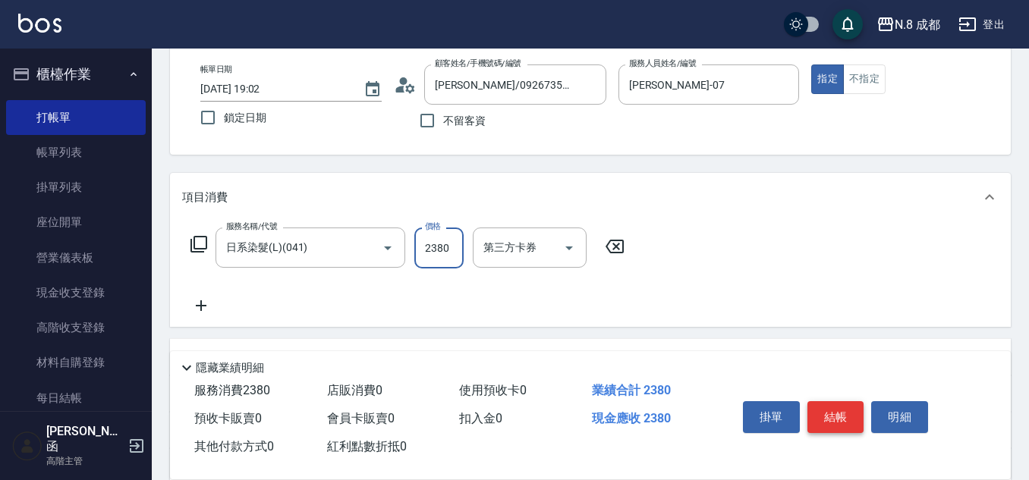
type input "2380"
click at [827, 406] on button "結帳" at bounding box center [835, 417] width 57 height 32
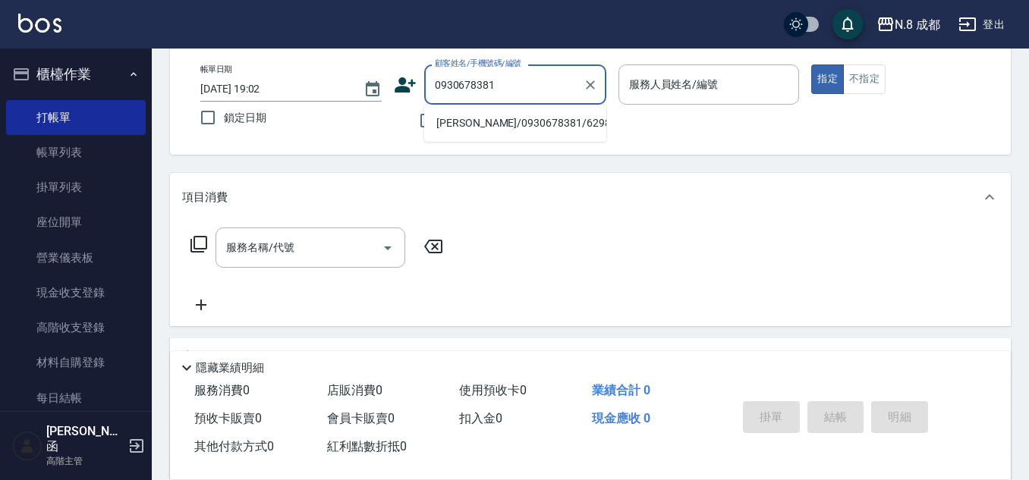
click at [467, 131] on li "[PERSON_NAME]/0930678381/629894" at bounding box center [515, 123] width 182 height 25
type input "[PERSON_NAME]/0930678381/629894"
type input "[PERSON_NAME]程-13"
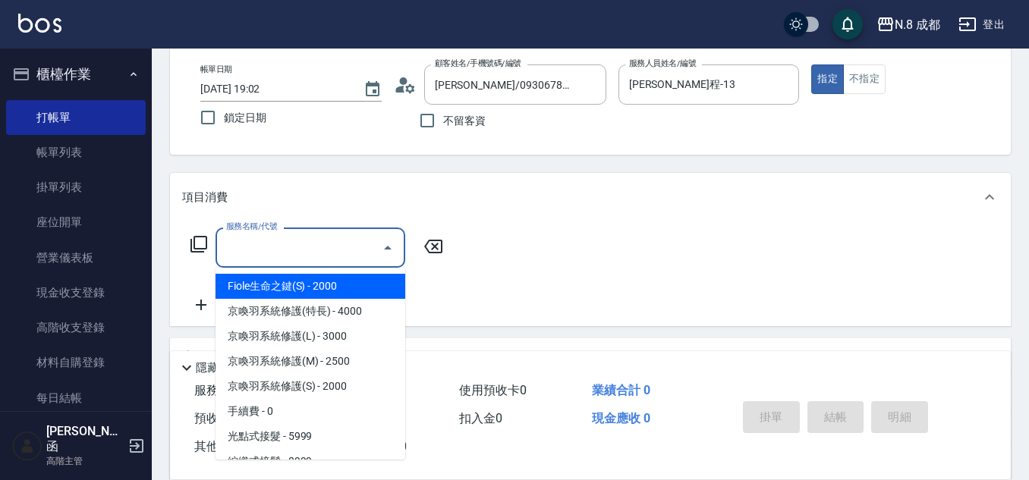
click at [314, 253] on input "服務名稱/代號" at bounding box center [298, 247] width 153 height 27
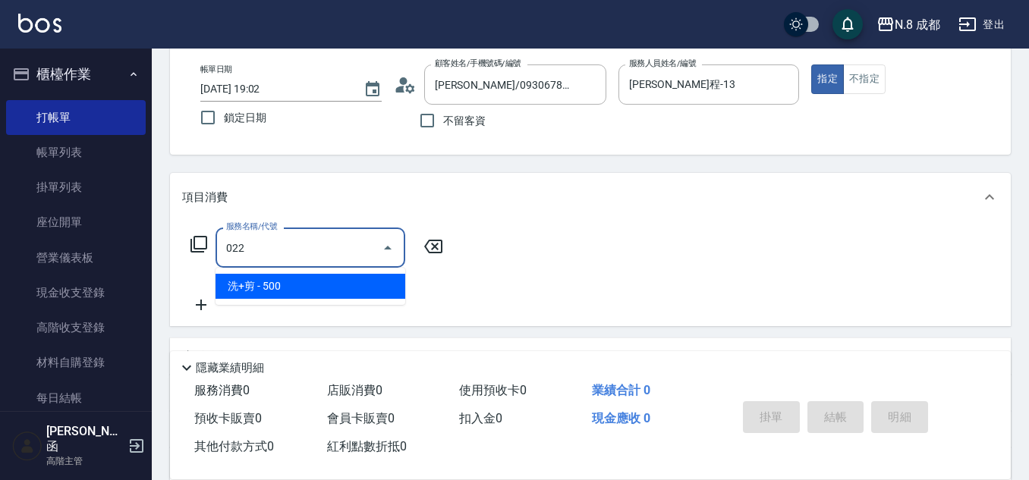
click at [300, 281] on span "洗+剪 - 500" at bounding box center [310, 286] width 190 height 25
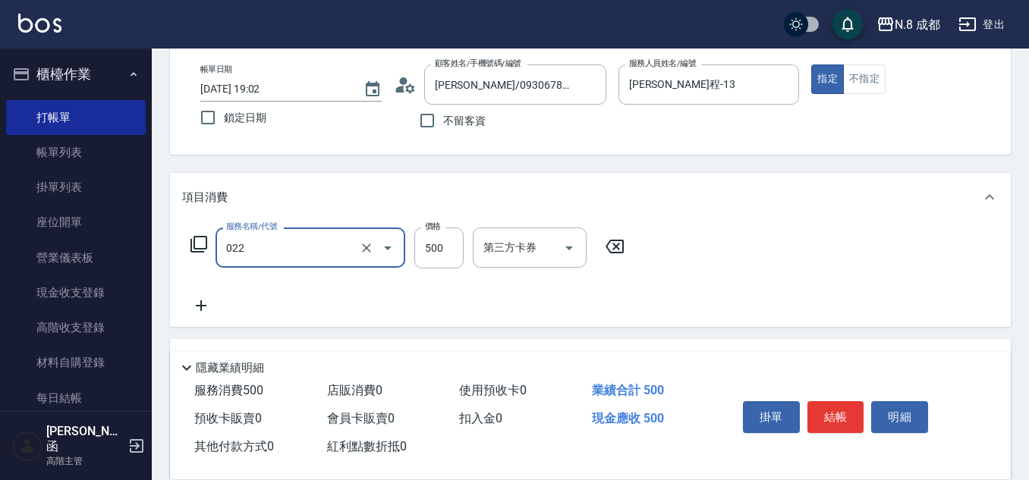
type input "洗+剪(022)"
click at [205, 313] on icon at bounding box center [201, 306] width 38 height 18
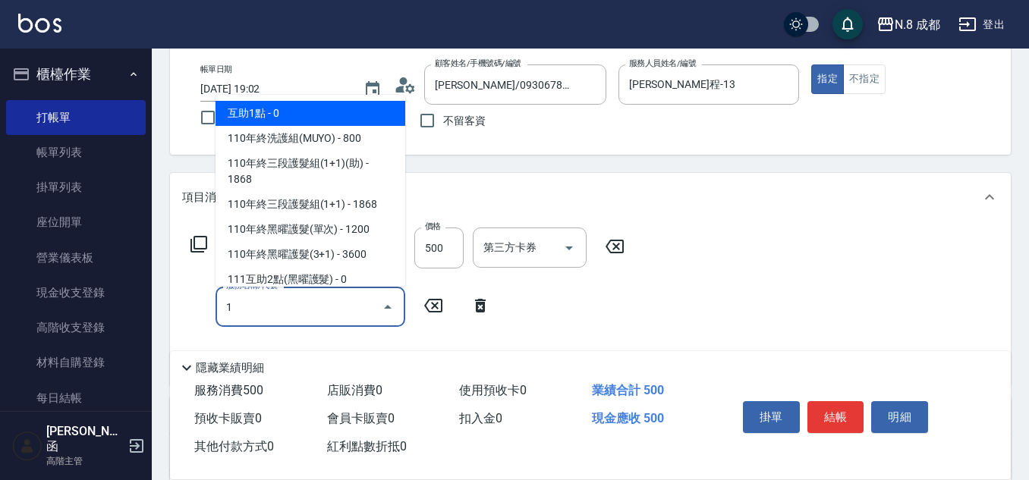
click at [291, 116] on span "互助1點 - 0" at bounding box center [310, 113] width 190 height 25
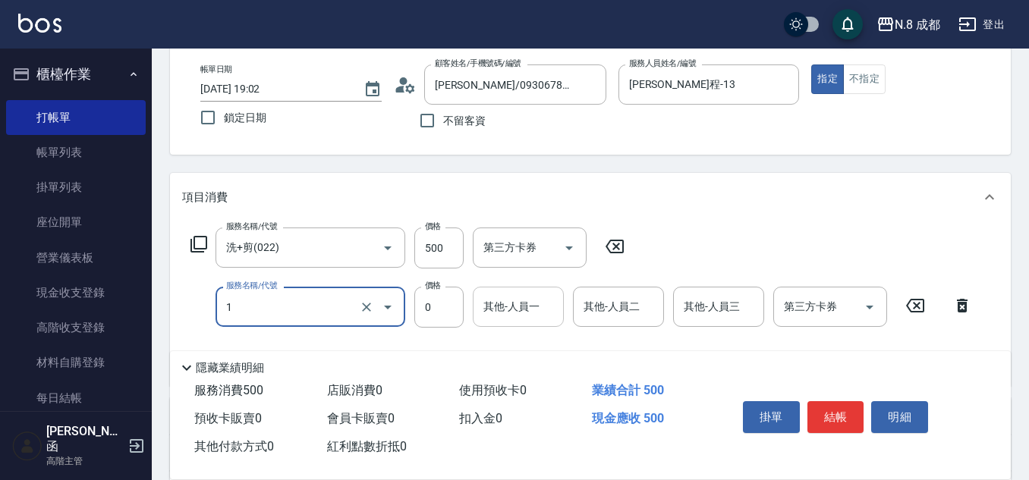
type input "互助1點(1)"
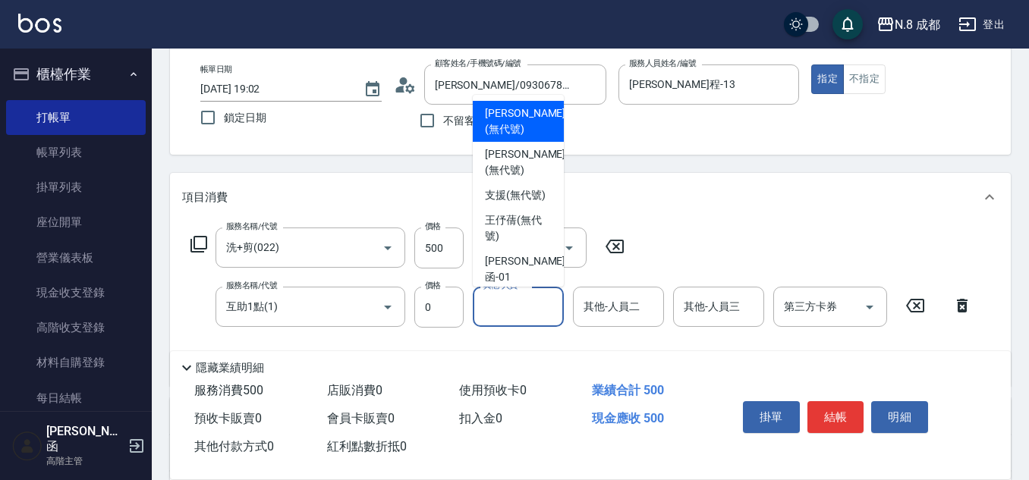
click at [523, 300] on input "其他-人員一" at bounding box center [517, 307] width 77 height 27
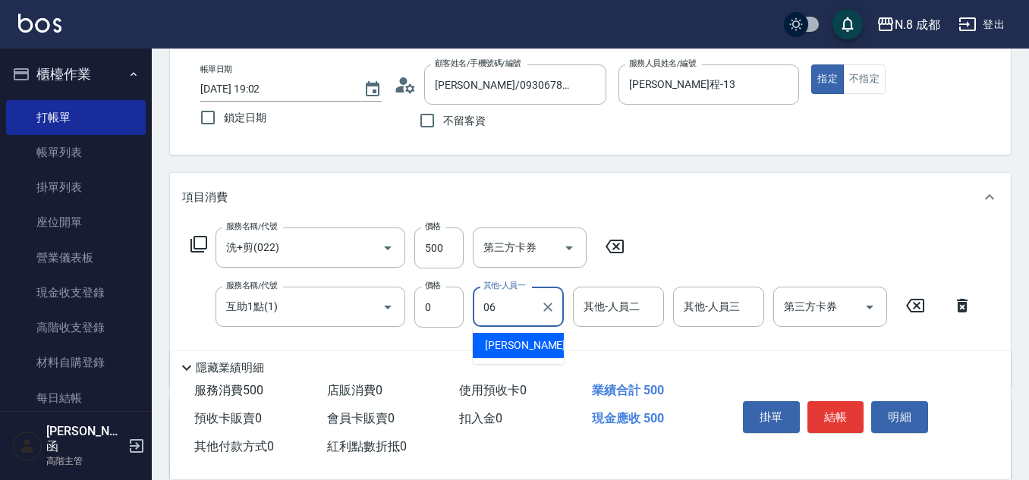
click at [527, 339] on span "[PERSON_NAME] -06" at bounding box center [533, 346] width 96 height 16
type input "[PERSON_NAME]-06"
click at [824, 414] on button "結帳" at bounding box center [835, 417] width 57 height 32
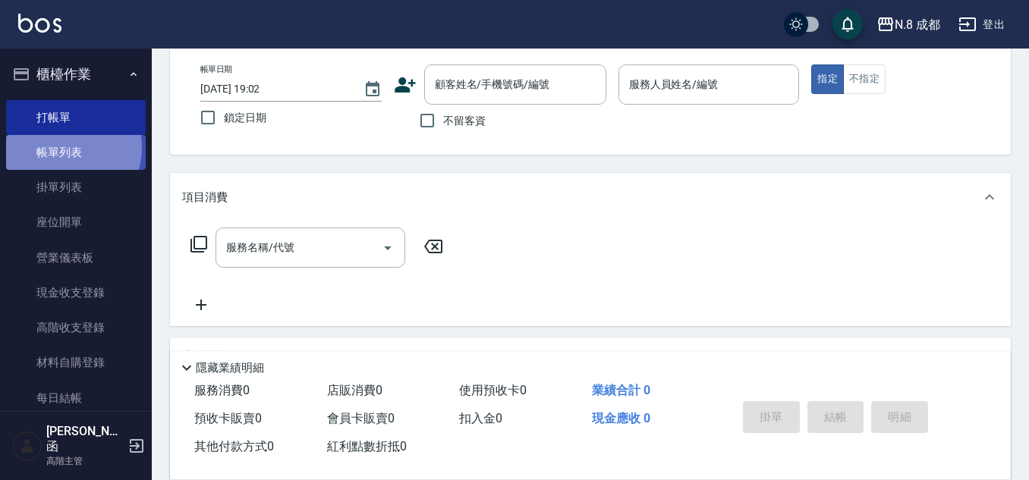
click at [59, 146] on link "帳單列表" at bounding box center [76, 152] width 140 height 35
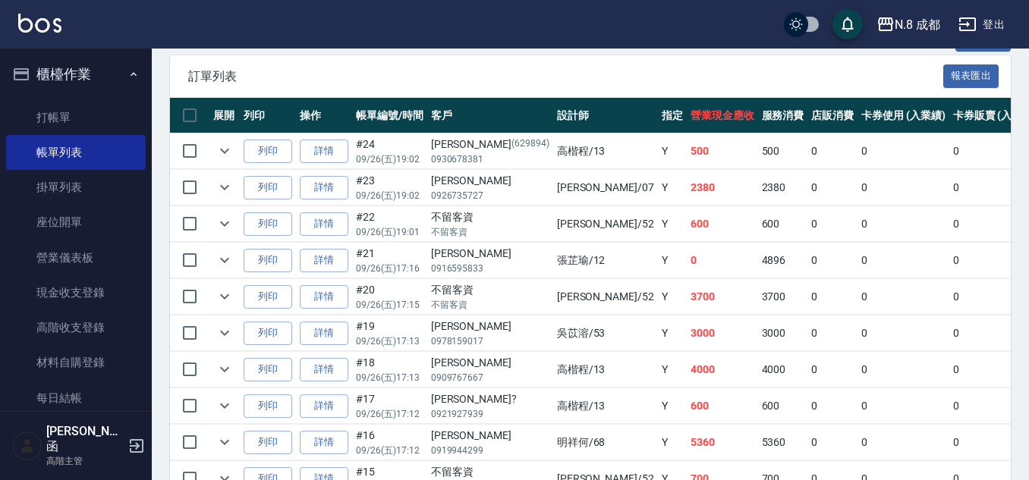
scroll to position [58, 0]
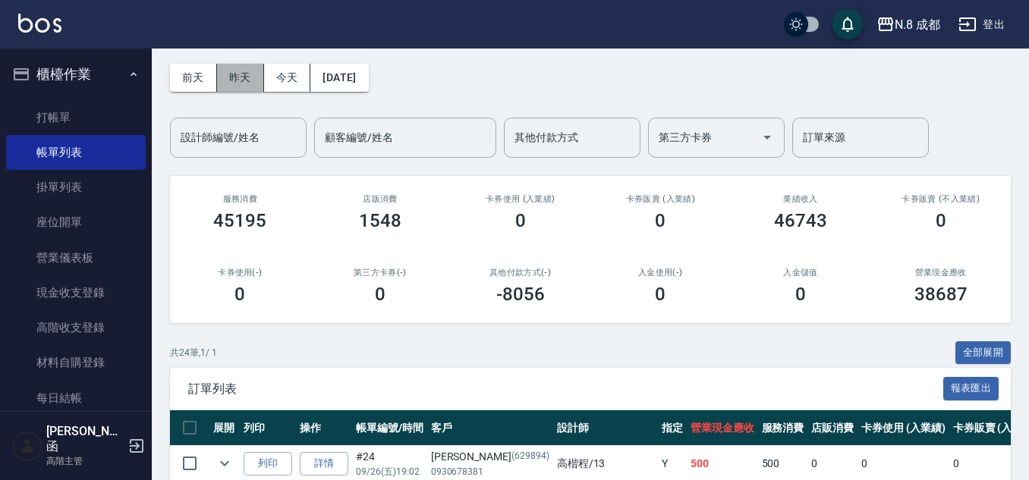
click at [240, 88] on button "昨天" at bounding box center [240, 78] width 47 height 28
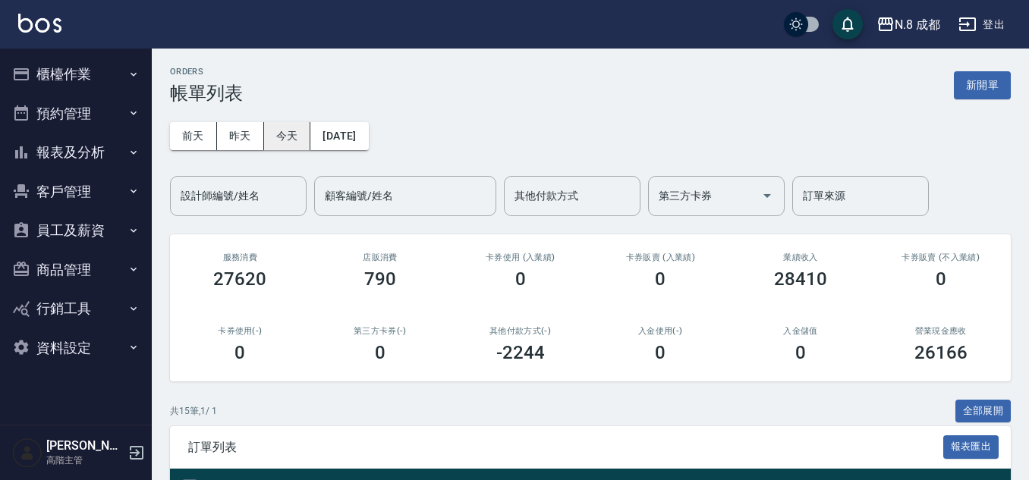
click at [290, 127] on button "今天" at bounding box center [287, 136] width 47 height 28
click at [990, 93] on button "新開單" at bounding box center [982, 85] width 57 height 28
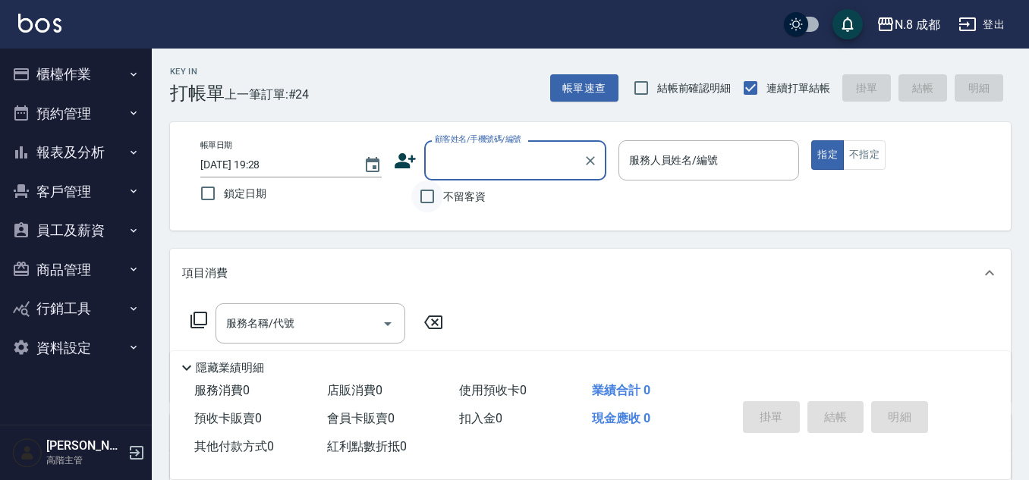
click at [432, 194] on input "不留客資" at bounding box center [427, 197] width 32 height 32
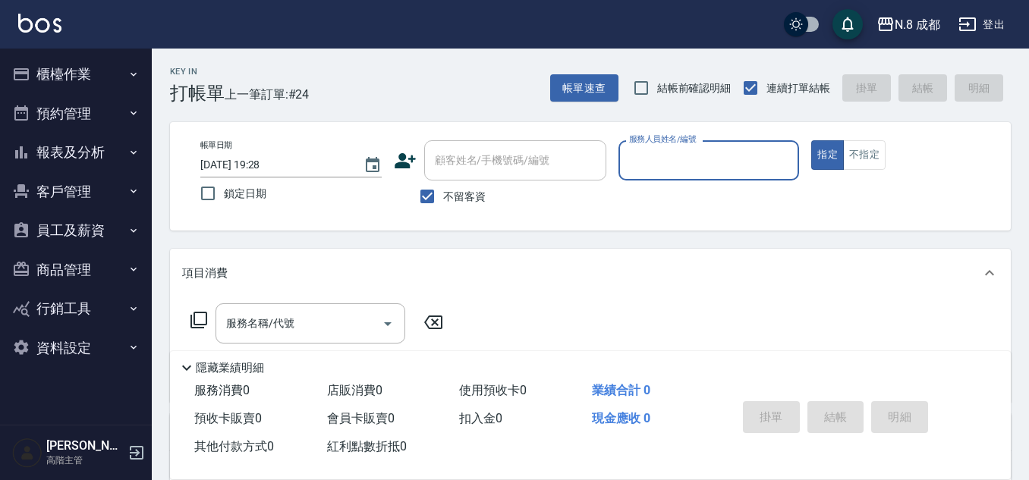
drag, startPoint x: 440, startPoint y: 201, endPoint x: 451, endPoint y: 180, distance: 24.1
click at [439, 197] on input "不留客資" at bounding box center [427, 197] width 32 height 32
checkbox input "false"
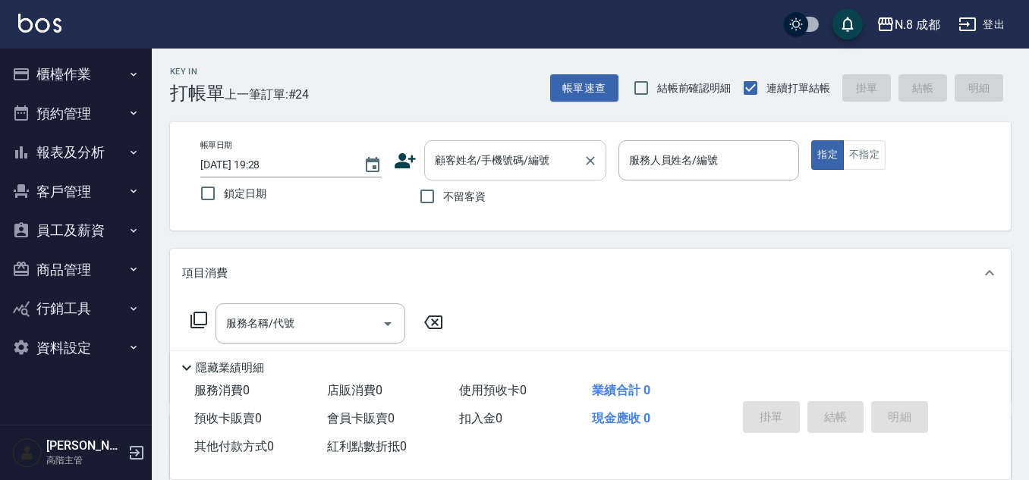
click at [468, 165] on input "顧客姓名/手機號碼/編號" at bounding box center [504, 160] width 146 height 27
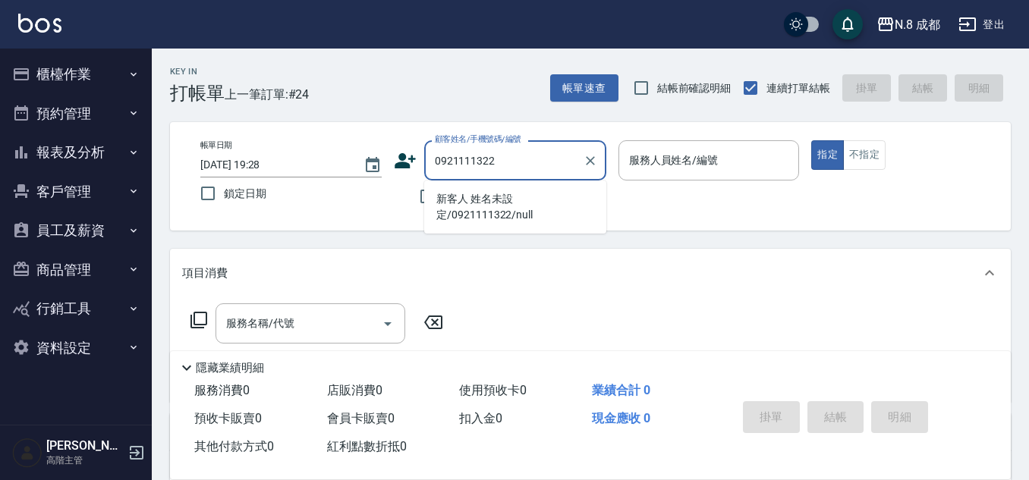
click at [520, 210] on li "新客人 姓名未設定/0921111322/null" at bounding box center [515, 207] width 182 height 41
type input "新客人 姓名未設定/0921111322/null"
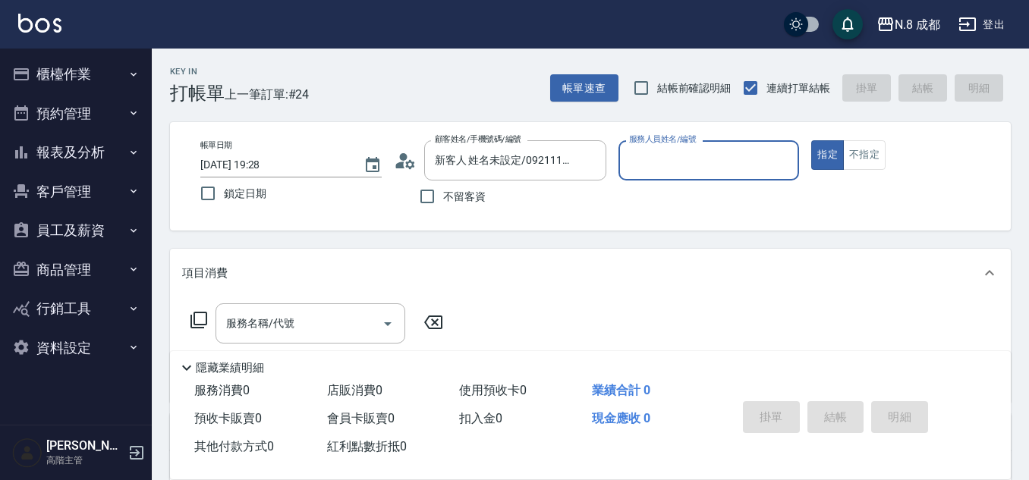
click at [718, 156] on input "服務人員姓名/編號" at bounding box center [709, 160] width 168 height 27
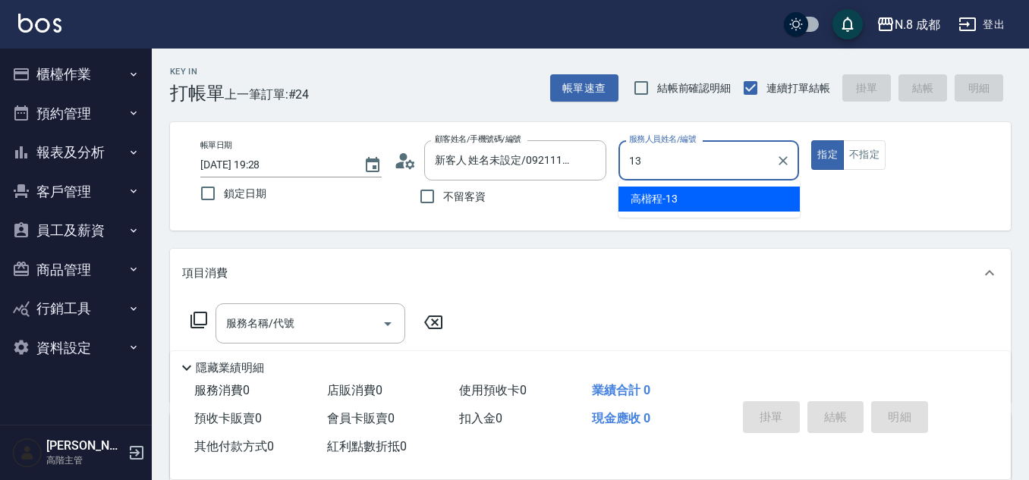
click at [691, 202] on div "[PERSON_NAME]程 -13" at bounding box center [708, 199] width 181 height 25
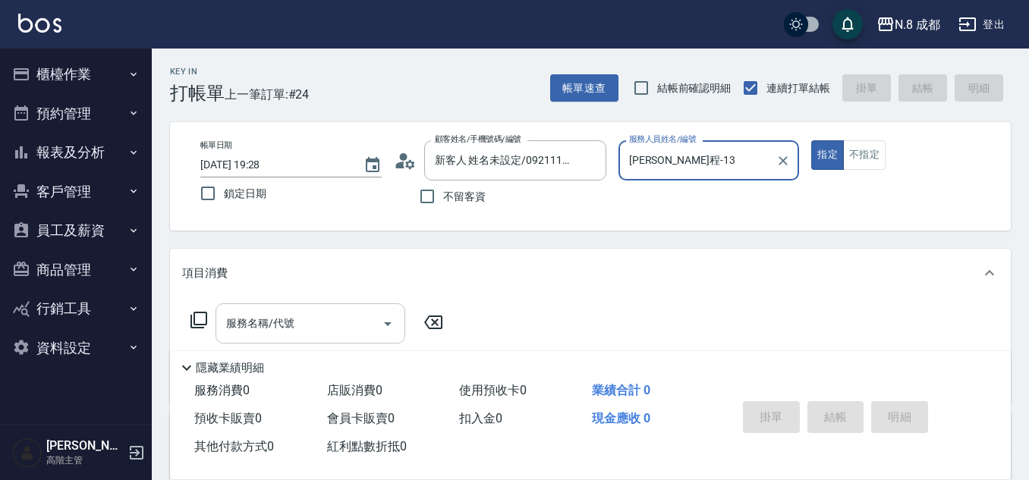
type input "[PERSON_NAME]程-13"
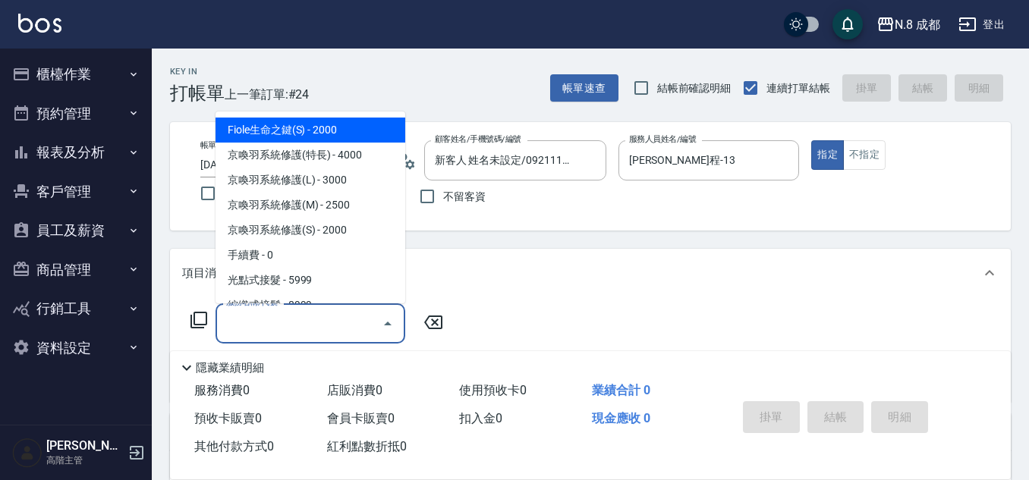
click at [281, 322] on input "服務名稱/代號" at bounding box center [298, 323] width 153 height 27
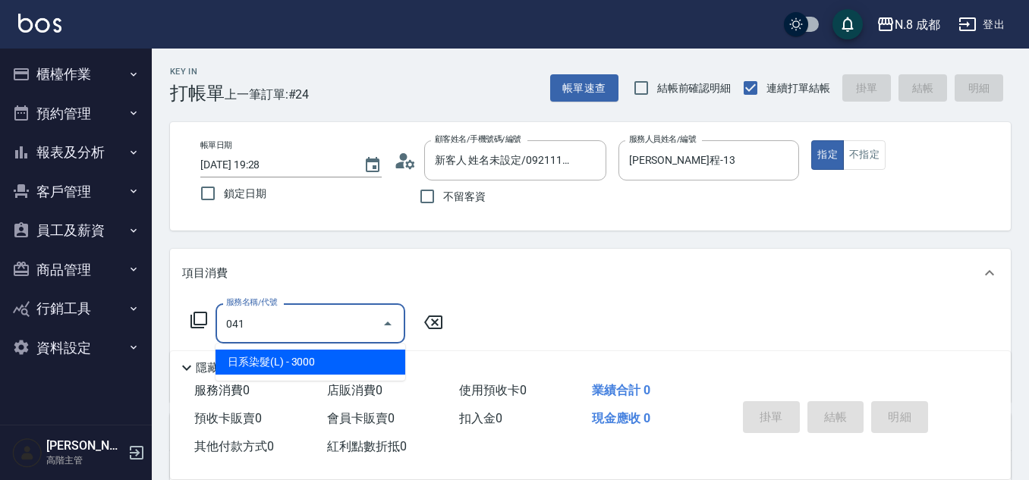
click at [289, 363] on span "日系染髮(L) - 3000" at bounding box center [310, 362] width 190 height 25
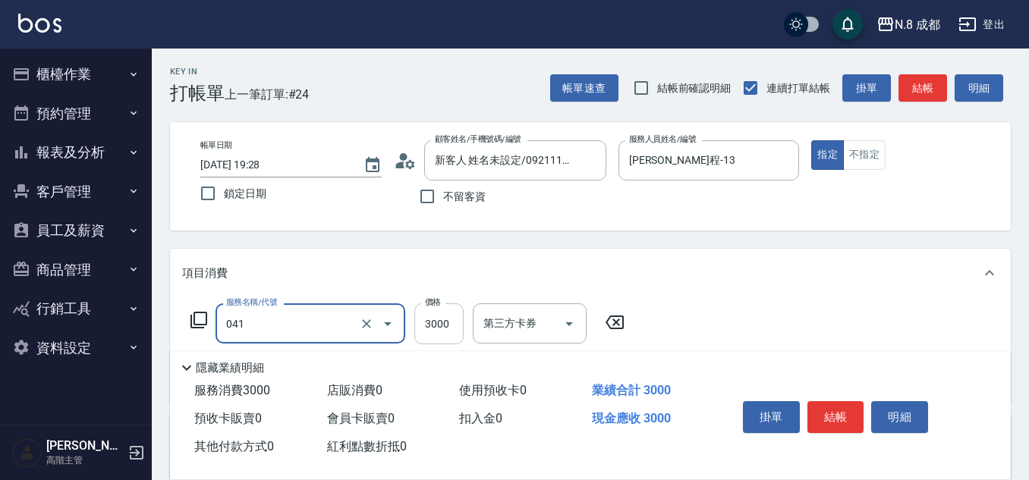
type input "日系染髮(L)(041)"
click at [431, 331] on input "3000" at bounding box center [438, 323] width 49 height 41
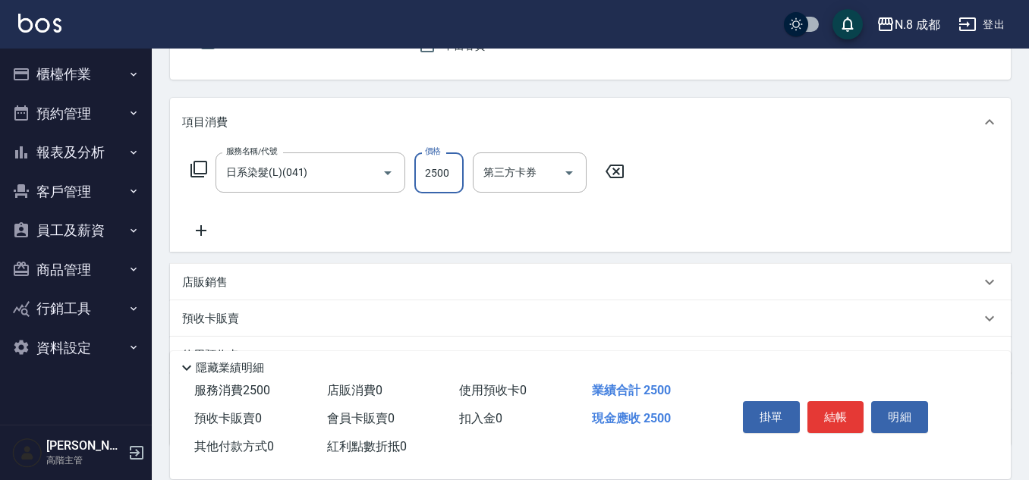
scroll to position [152, 0]
type input "2500"
click at [206, 234] on icon at bounding box center [201, 230] width 38 height 18
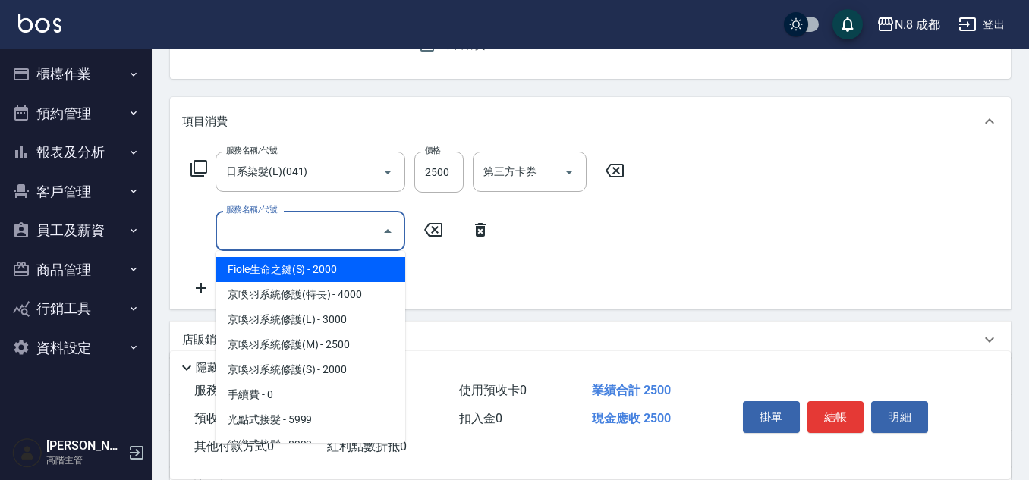
click at [284, 236] on input "服務名稱/代號" at bounding box center [298, 231] width 153 height 27
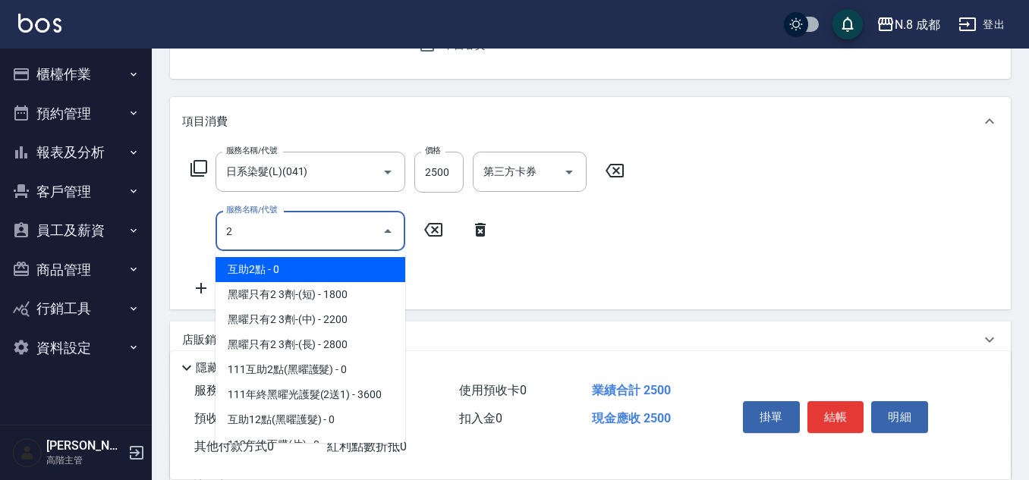
click at [322, 273] on span "互助2點 - 0" at bounding box center [310, 269] width 190 height 25
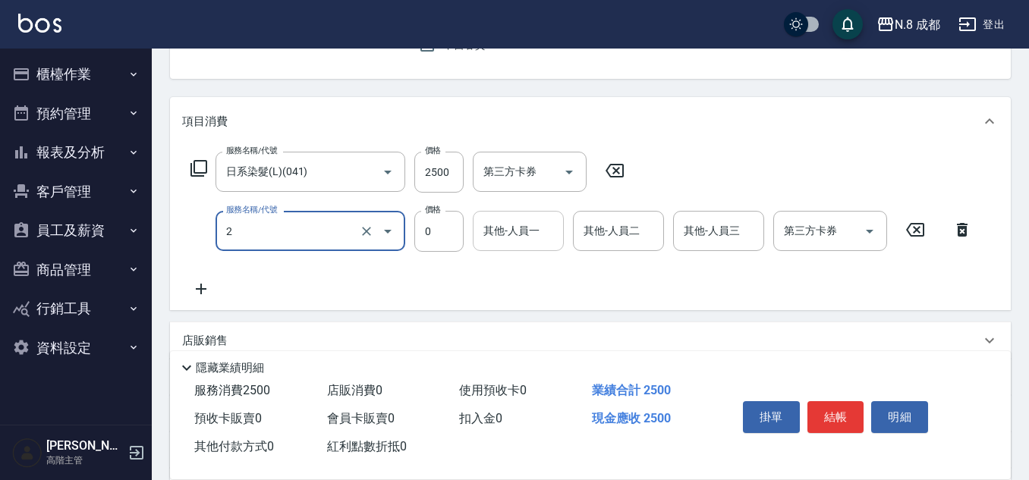
type input "互助2點(2)"
click at [526, 237] on input "其他-人員一" at bounding box center [517, 231] width 77 height 27
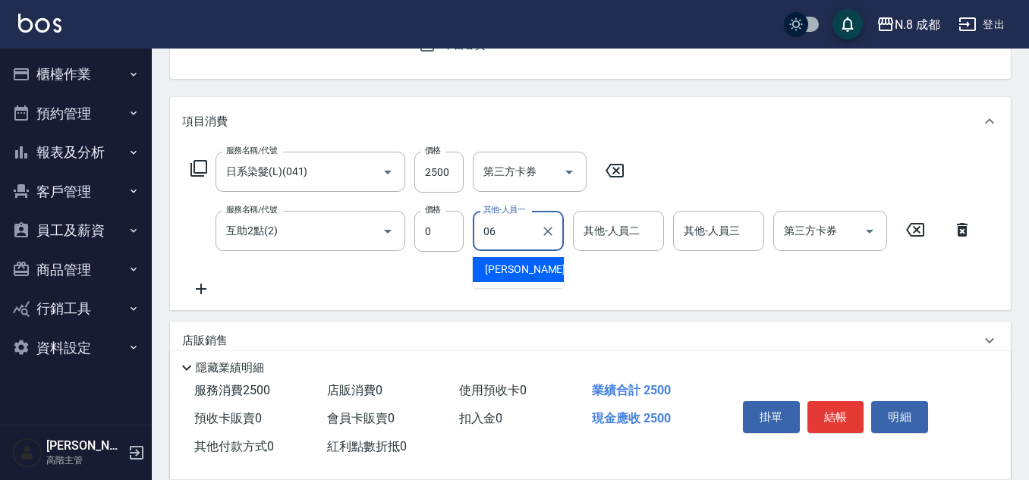
click at [538, 269] on div "[PERSON_NAME] -06" at bounding box center [518, 269] width 91 height 25
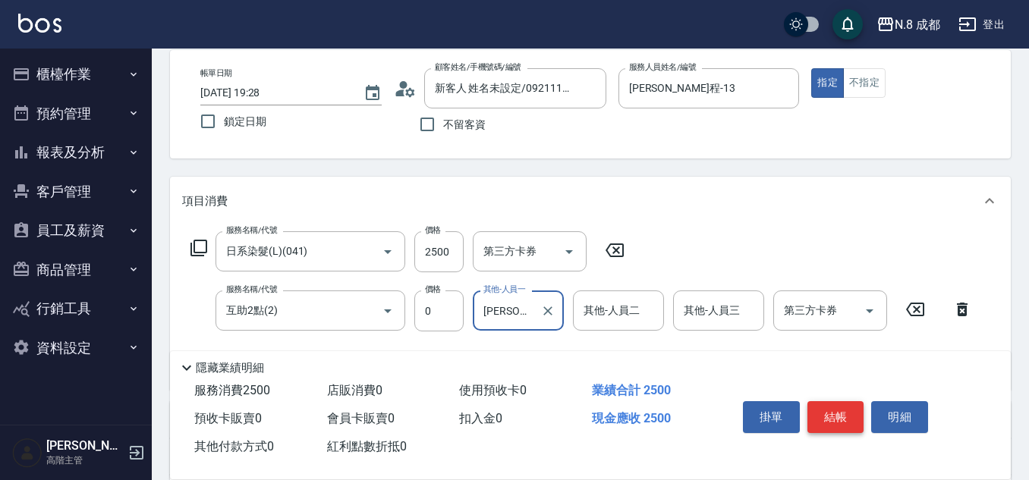
scroll to position [0, 0]
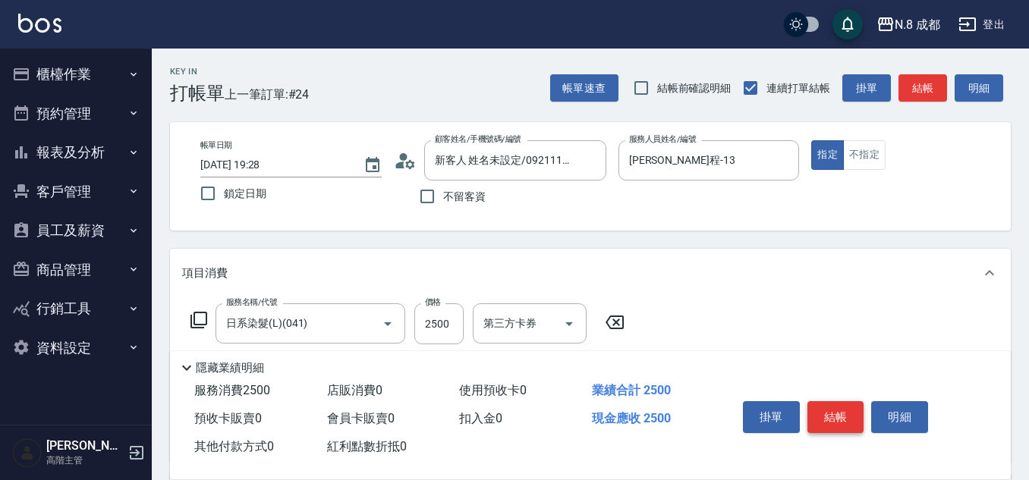
type input "[PERSON_NAME]-06"
click at [836, 404] on button "結帳" at bounding box center [835, 417] width 57 height 32
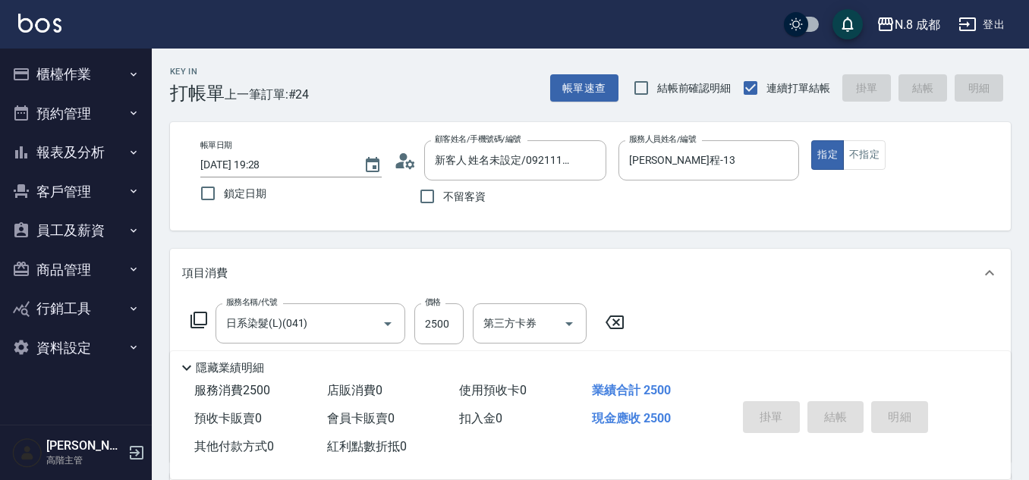
type input "2025/09/26 19:29"
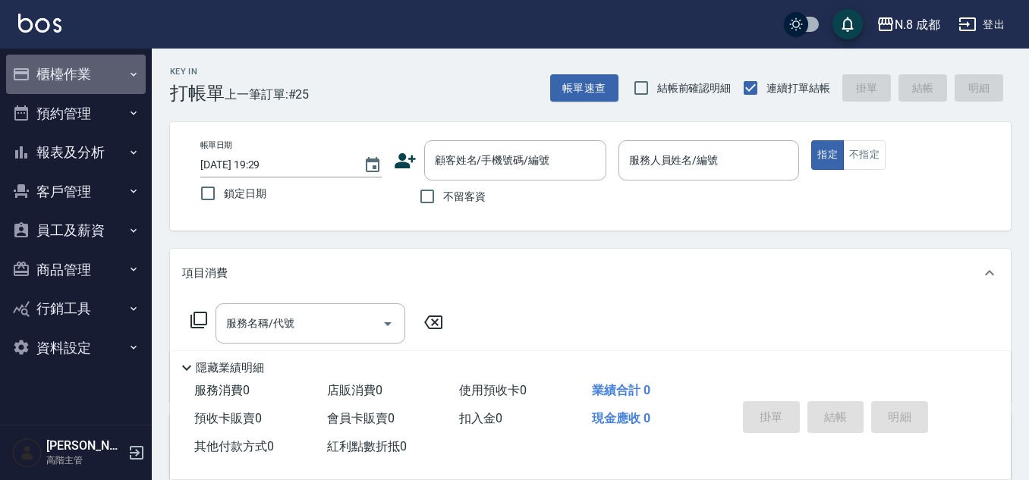
click at [83, 71] on button "櫃檯作業" at bounding box center [76, 74] width 140 height 39
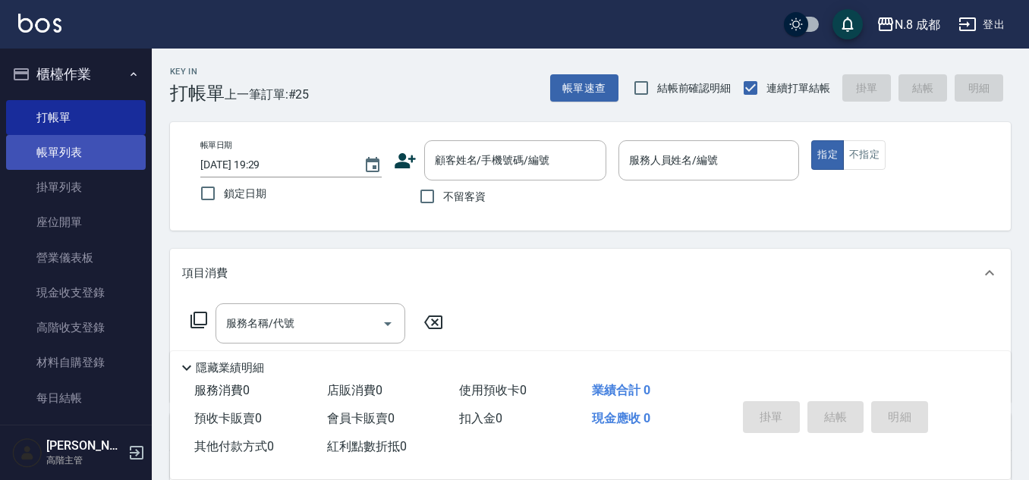
click at [91, 152] on link "帳單列表" at bounding box center [76, 152] width 140 height 35
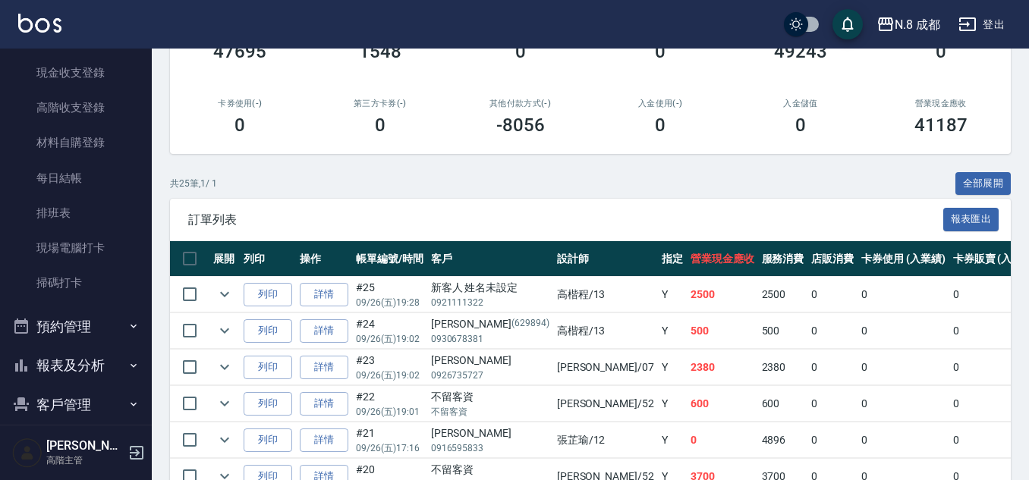
scroll to position [303, 0]
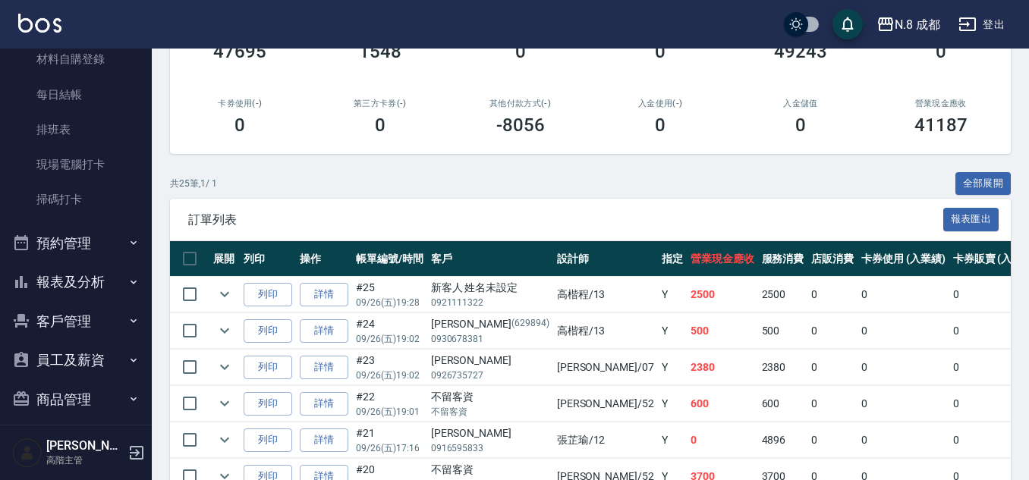
click at [72, 281] on button "報表及分析" at bounding box center [76, 281] width 140 height 39
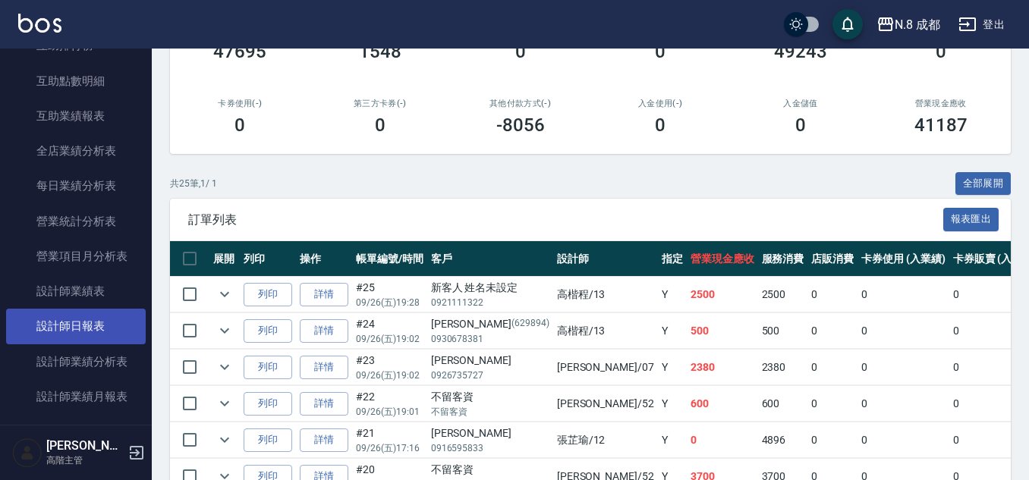
scroll to position [834, 0]
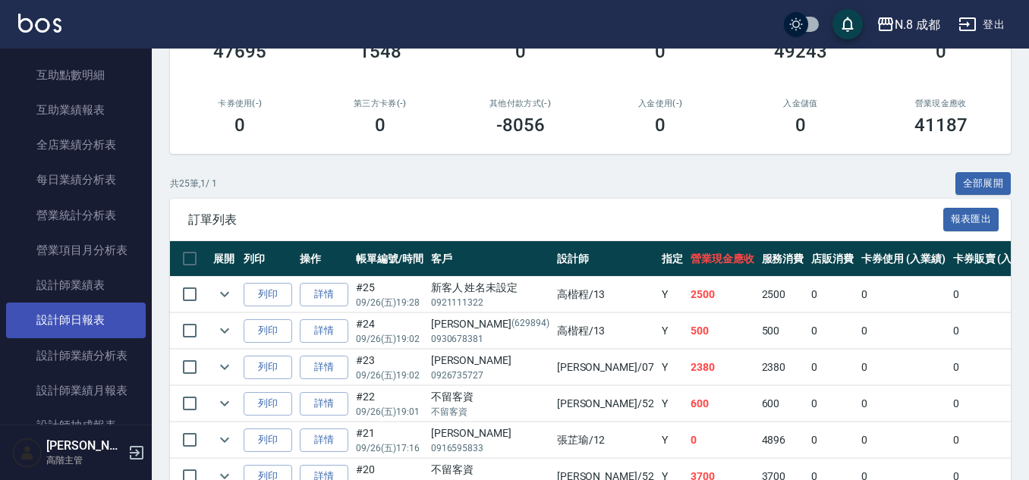
click at [80, 316] on link "設計師日報表" at bounding box center [76, 320] width 140 height 35
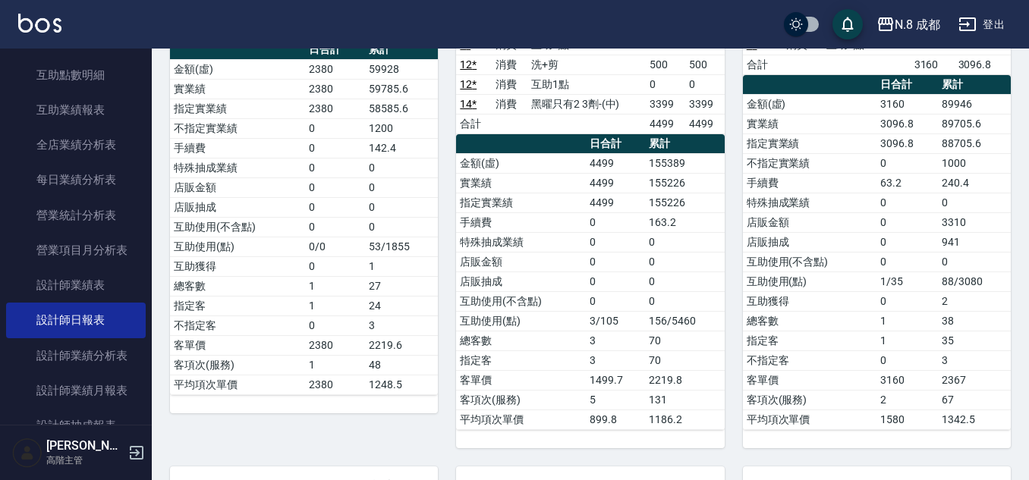
scroll to position [152, 0]
